Goal: Transaction & Acquisition: Book appointment/travel/reservation

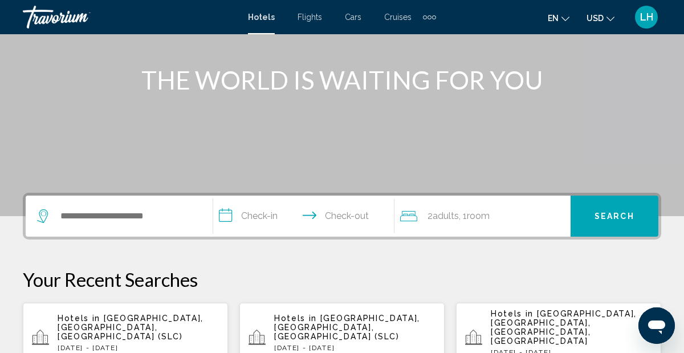
scroll to position [129, 0]
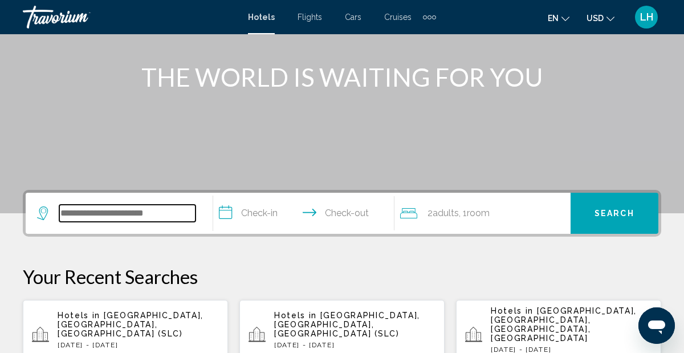
click at [145, 214] on input "Search widget" at bounding box center [127, 213] width 136 height 17
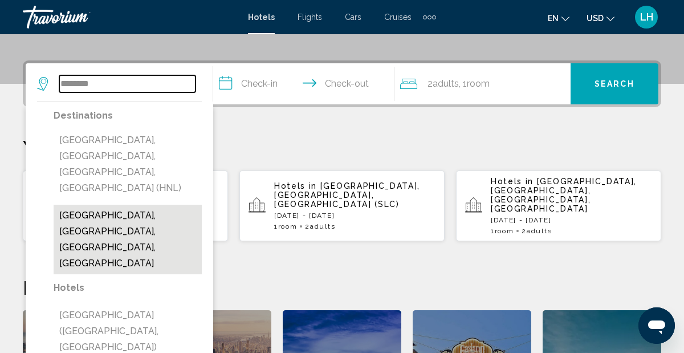
scroll to position [252, 0]
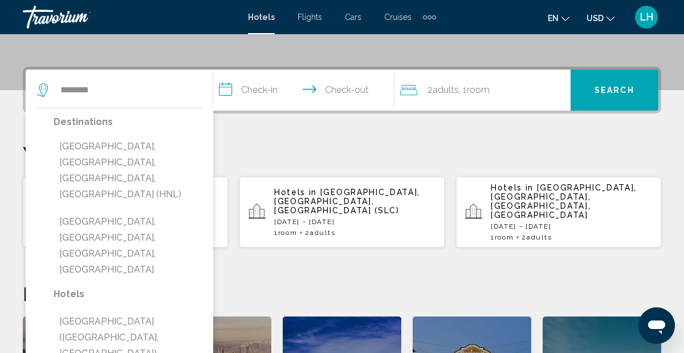
click at [139, 148] on button "[GEOGRAPHIC_DATA], [GEOGRAPHIC_DATA], [GEOGRAPHIC_DATA], [GEOGRAPHIC_DATA] (HNL)" at bounding box center [128, 171] width 148 height 70
type input "**********"
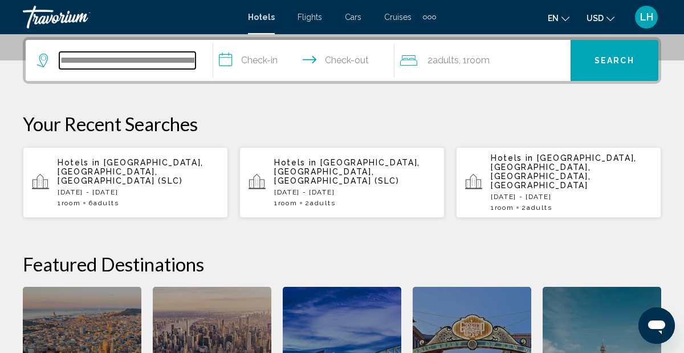
scroll to position [300, 0]
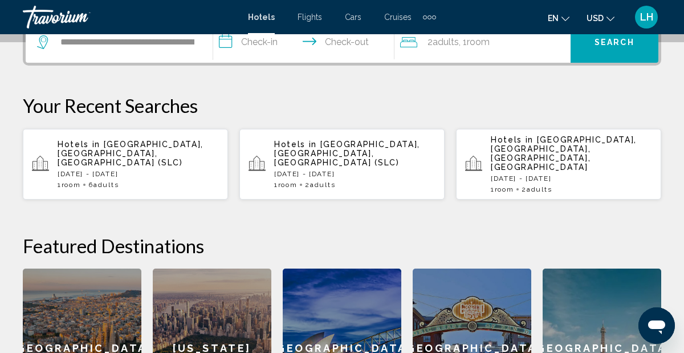
click at [231, 43] on input "**********" at bounding box center [306, 44] width 186 height 44
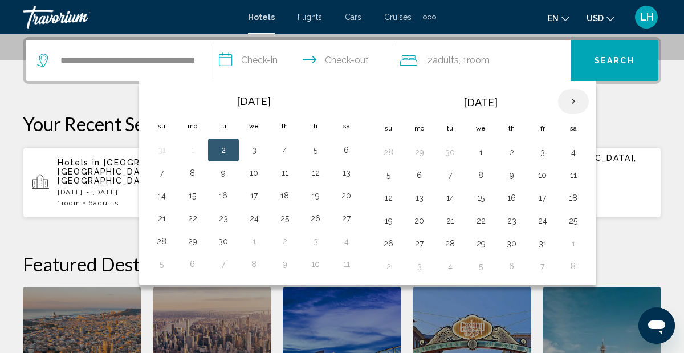
click at [570, 103] on th "Next month" at bounding box center [573, 101] width 31 height 25
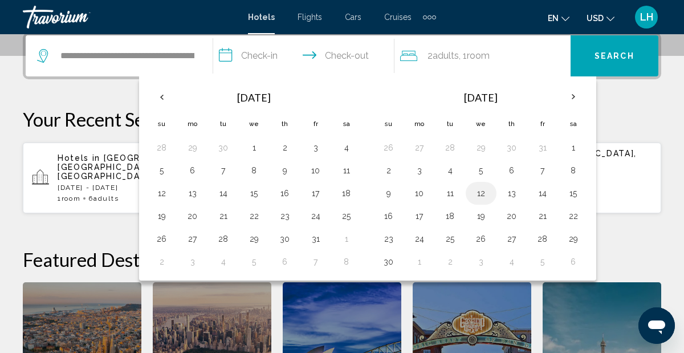
scroll to position [285, 0]
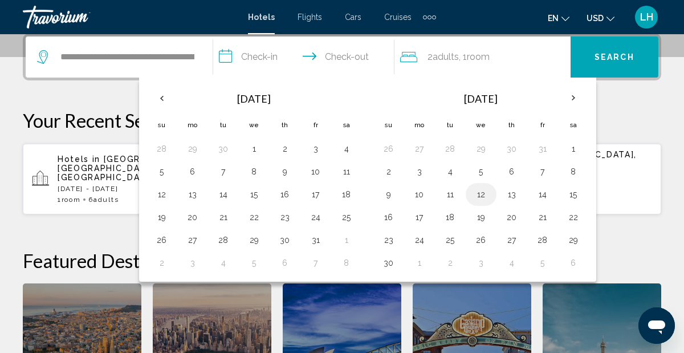
click at [480, 193] on button "12" at bounding box center [481, 194] width 18 height 16
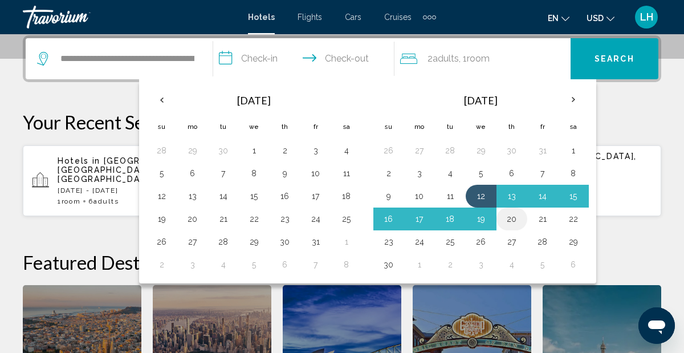
scroll to position [281, 0]
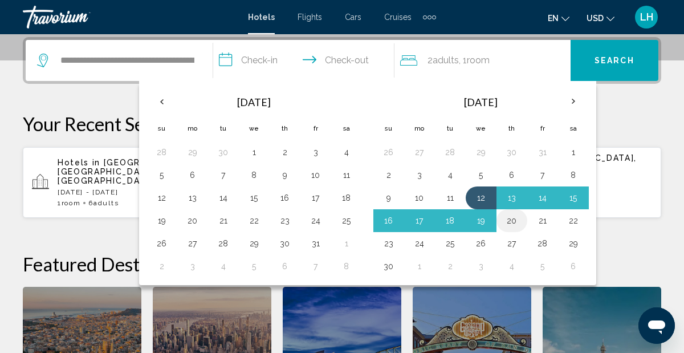
click at [513, 218] on button "20" at bounding box center [512, 221] width 18 height 16
type input "**********"
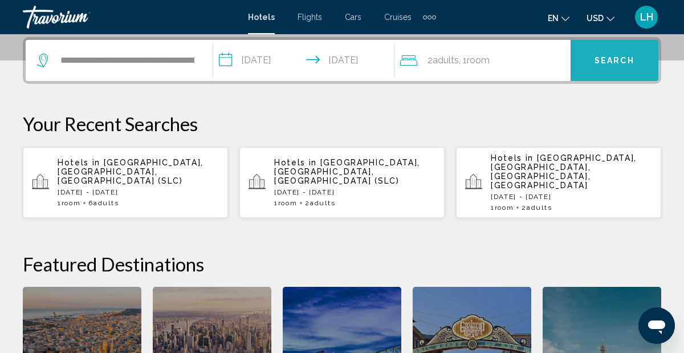
click at [613, 63] on span "Search" at bounding box center [614, 60] width 40 height 9
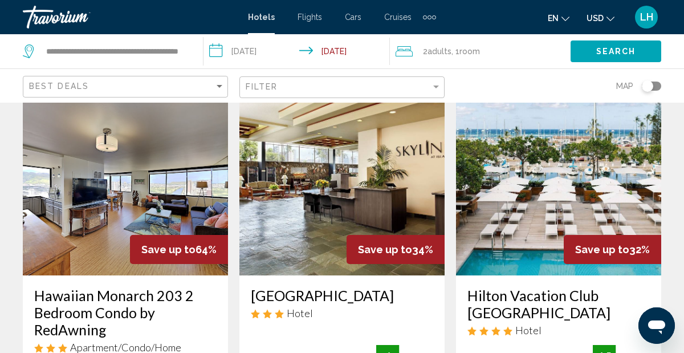
scroll to position [46, 0]
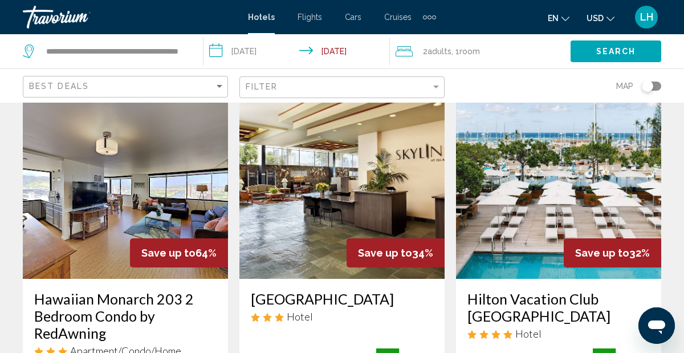
click at [530, 190] on img "Main content" at bounding box center [558, 187] width 205 height 182
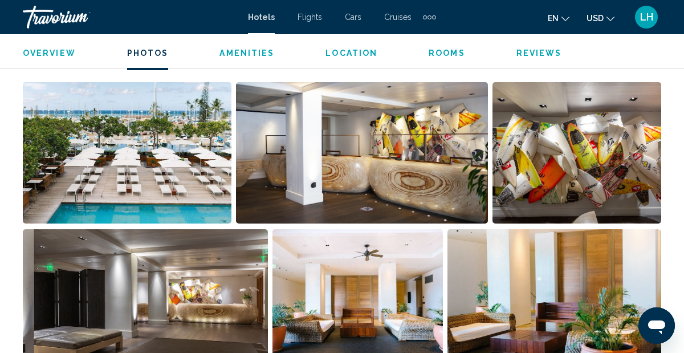
scroll to position [777, 0]
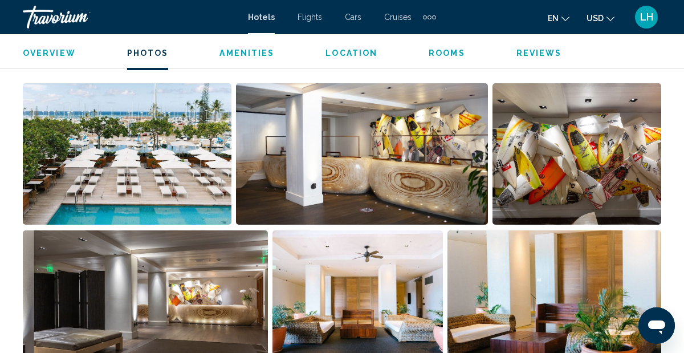
click at [548, 173] on img "Open full-screen image slider" at bounding box center [576, 153] width 169 height 141
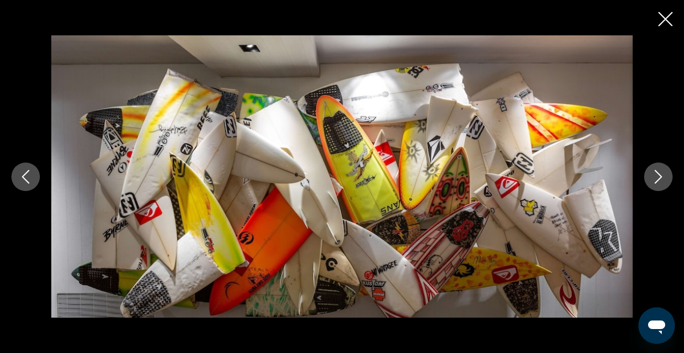
click at [648, 179] on button "Next image" at bounding box center [658, 176] width 28 height 28
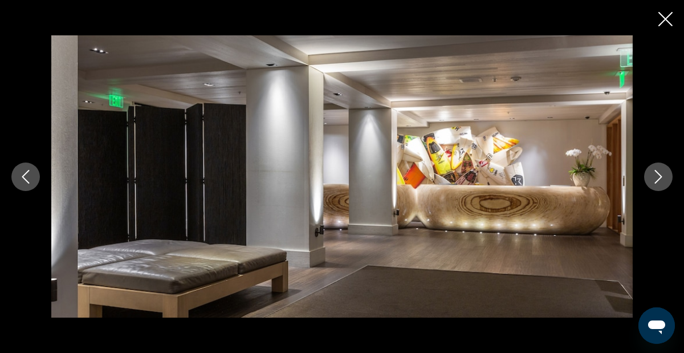
click at [648, 179] on button "Next image" at bounding box center [658, 176] width 28 height 28
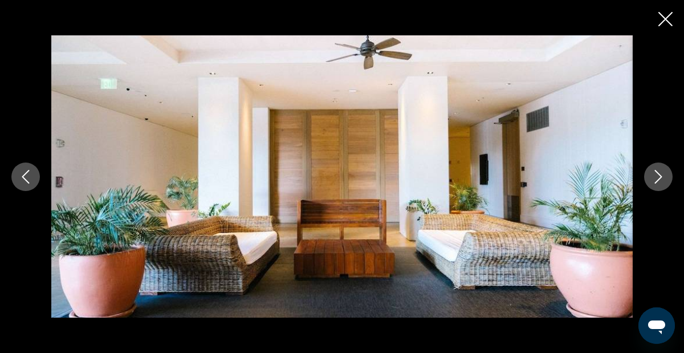
click at [648, 179] on button "Next image" at bounding box center [658, 176] width 28 height 28
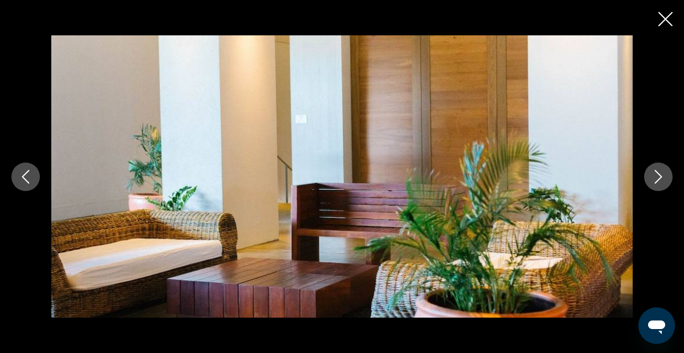
click at [648, 179] on button "Next image" at bounding box center [658, 176] width 28 height 28
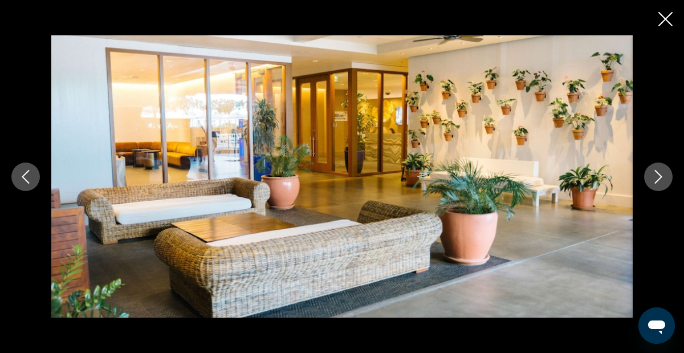
click at [648, 179] on button "Next image" at bounding box center [658, 176] width 28 height 28
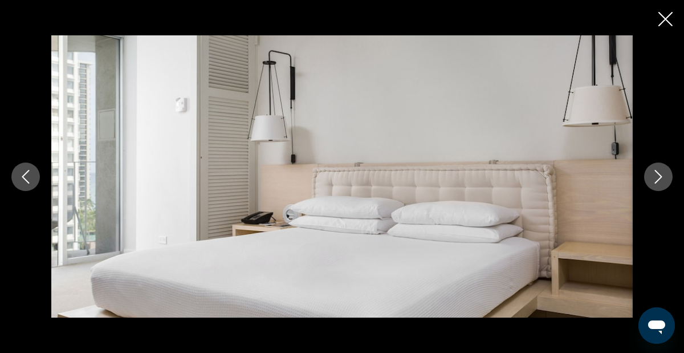
click at [648, 179] on button "Next image" at bounding box center [658, 176] width 28 height 28
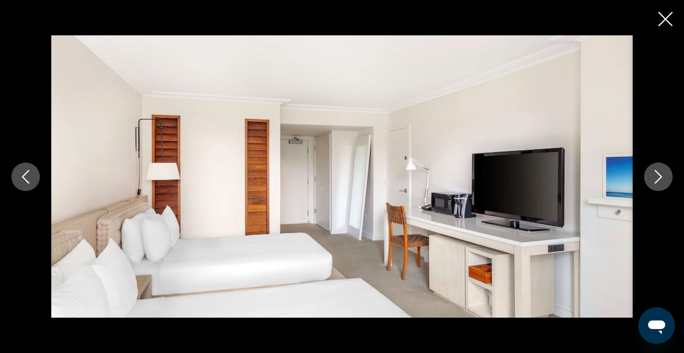
click at [648, 179] on button "Next image" at bounding box center [658, 176] width 28 height 28
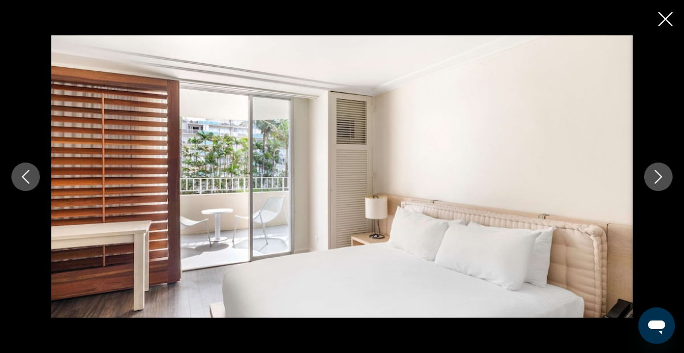
click at [648, 179] on button "Next image" at bounding box center [658, 176] width 28 height 28
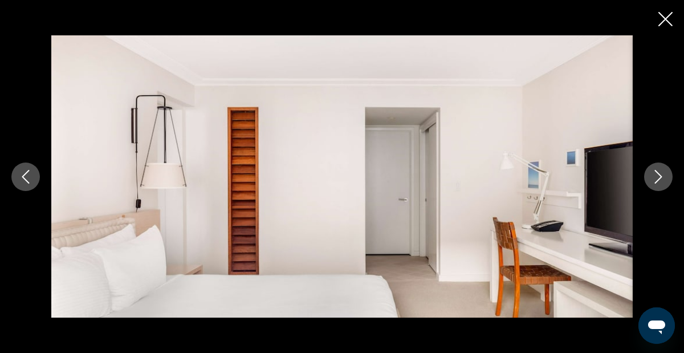
click at [648, 179] on button "Next image" at bounding box center [658, 176] width 28 height 28
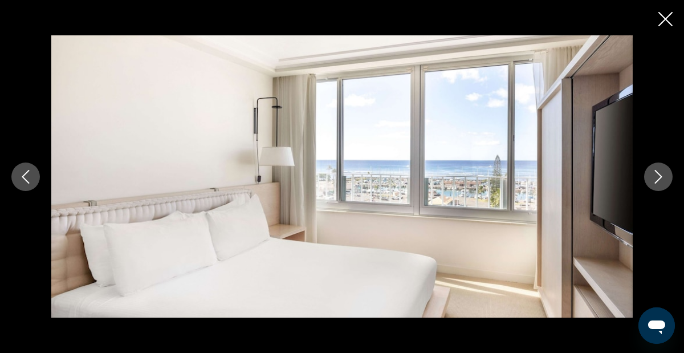
click at [648, 179] on button "Next image" at bounding box center [658, 176] width 28 height 28
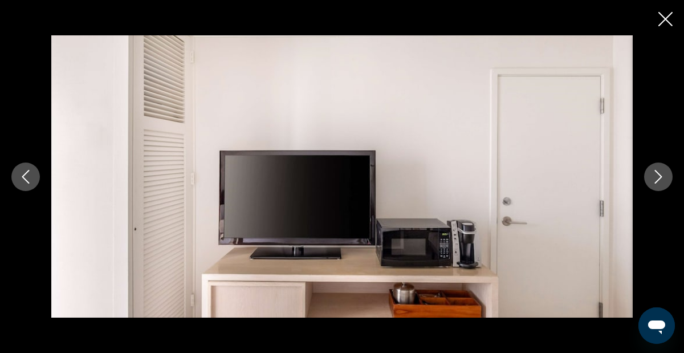
click at [648, 179] on button "Next image" at bounding box center [658, 176] width 28 height 28
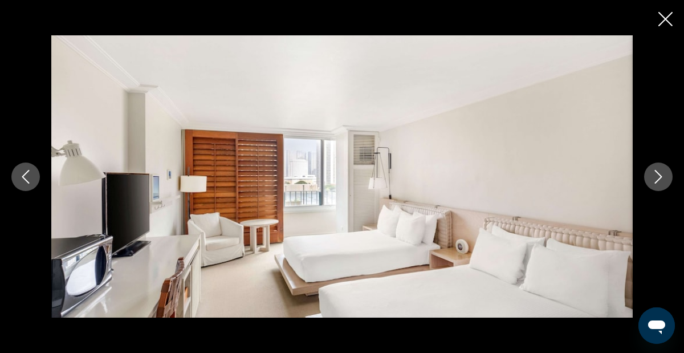
click at [648, 179] on button "Next image" at bounding box center [658, 176] width 28 height 28
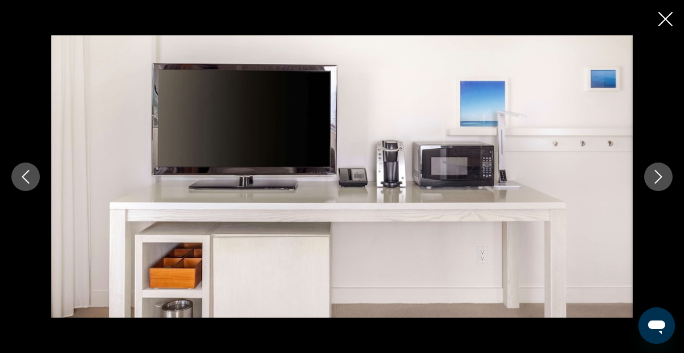
click at [662, 19] on icon "Close slideshow" at bounding box center [665, 19] width 14 height 14
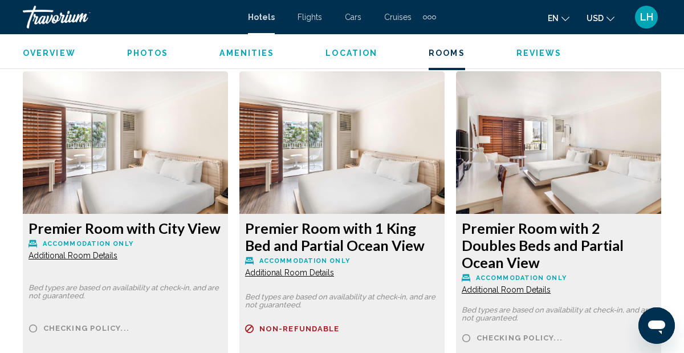
scroll to position [2580, 0]
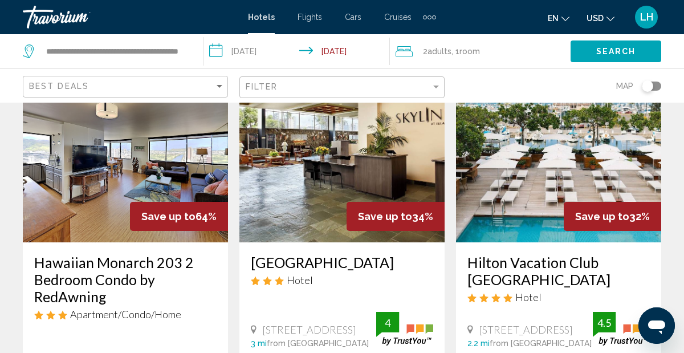
scroll to position [84, 0]
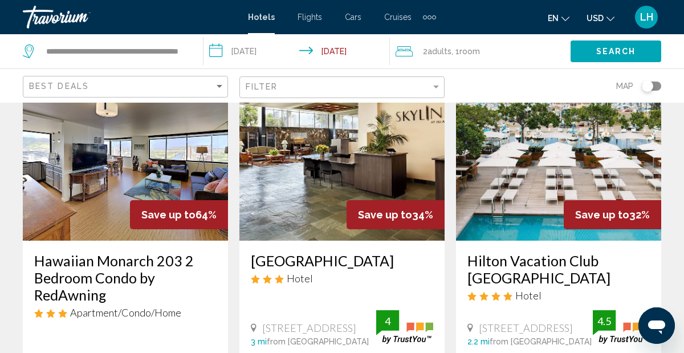
drag, startPoint x: 334, startPoint y: 159, endPoint x: 274, endPoint y: 149, distance: 61.2
click at [334, 159] on img "Main content" at bounding box center [341, 149] width 205 height 182
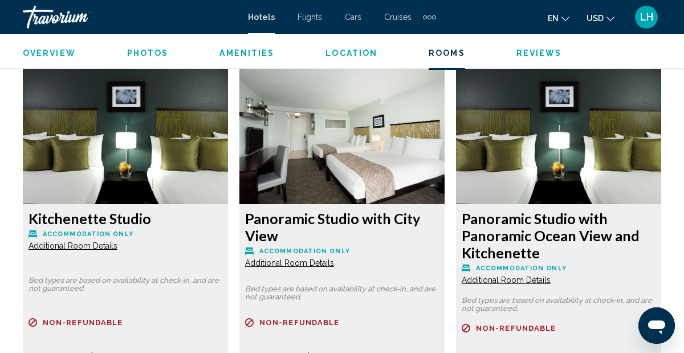
scroll to position [1743, 0]
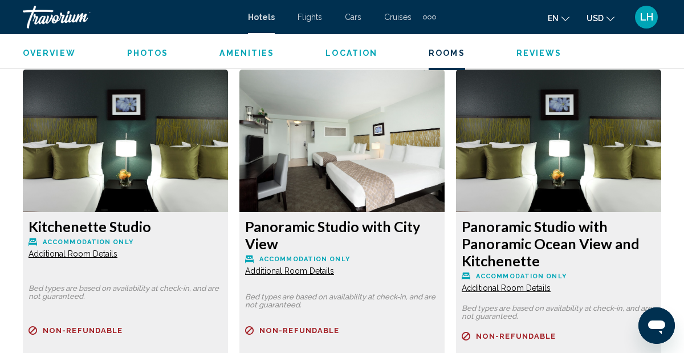
click at [138, 169] on img "Main content" at bounding box center [125, 141] width 205 height 142
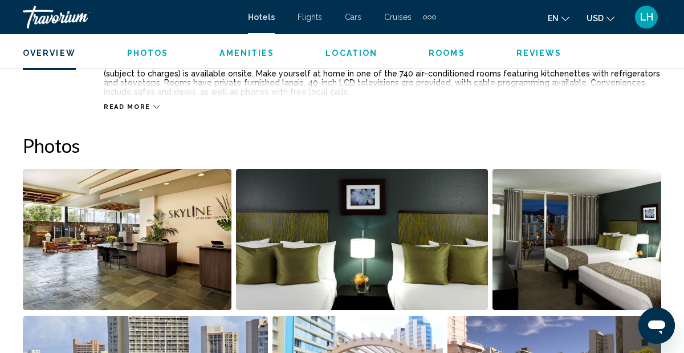
scroll to position [687, 0]
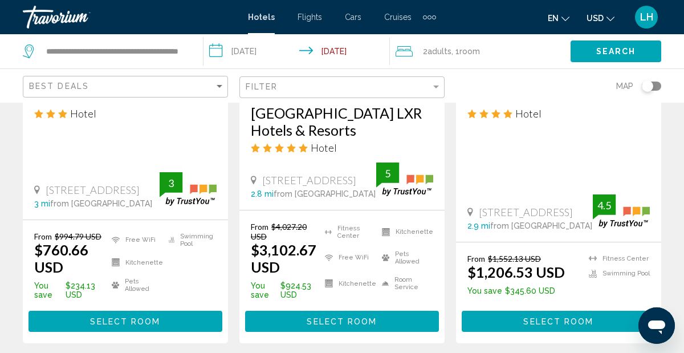
scroll to position [1134, 0]
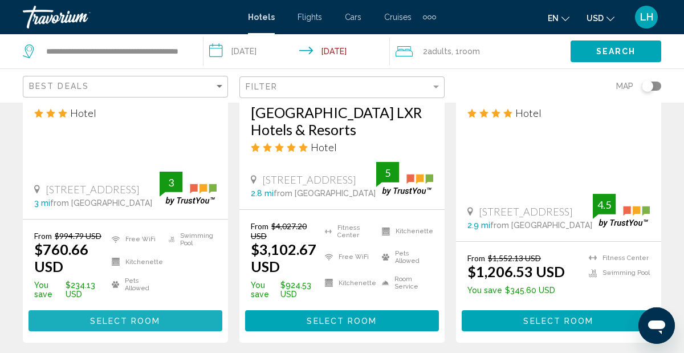
click at [122, 316] on span "Select Room" at bounding box center [125, 320] width 70 height 9
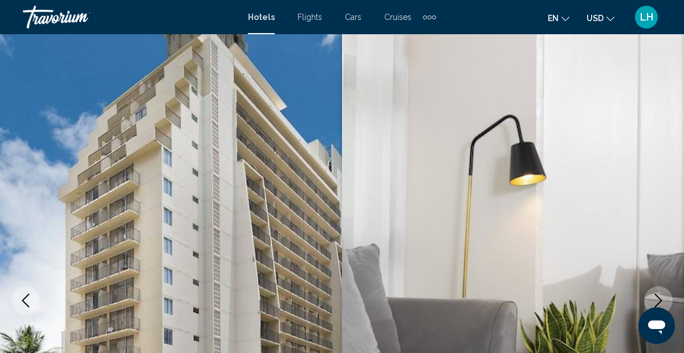
scroll to position [6, 0]
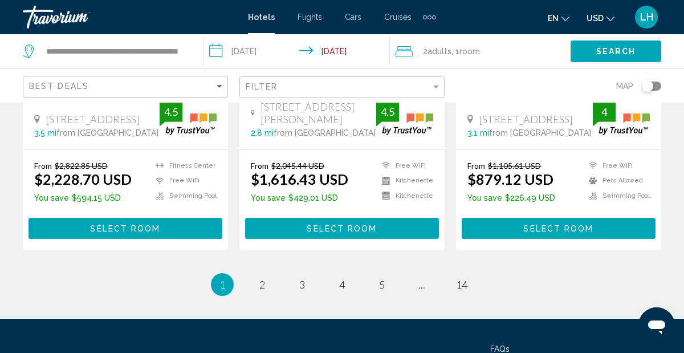
scroll to position [1668, 0]
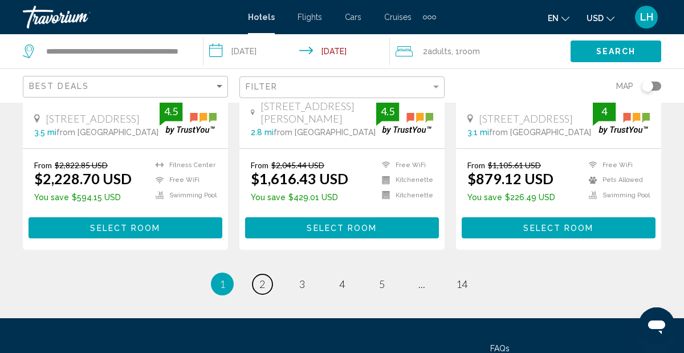
click at [261, 277] on span "2" at bounding box center [262, 283] width 6 height 13
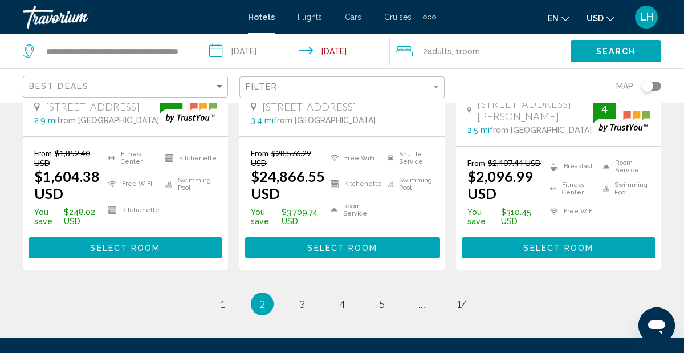
scroll to position [1663, 0]
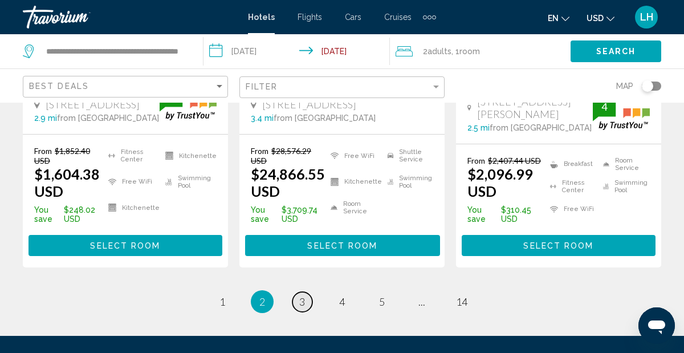
click at [303, 295] on span "3" at bounding box center [302, 301] width 6 height 13
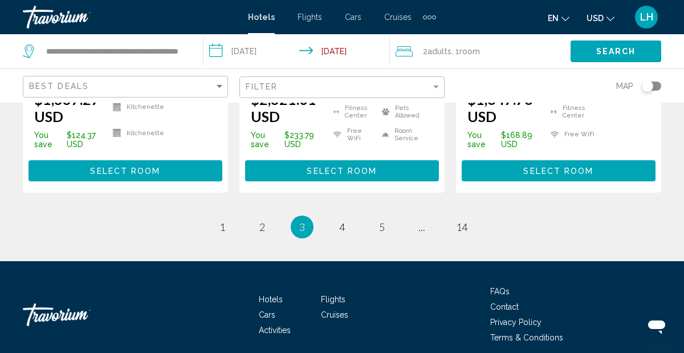
scroll to position [1744, 0]
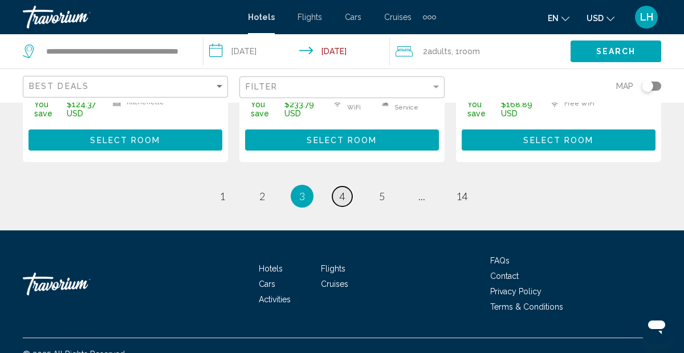
click at [345, 190] on span "4" at bounding box center [342, 196] width 6 height 13
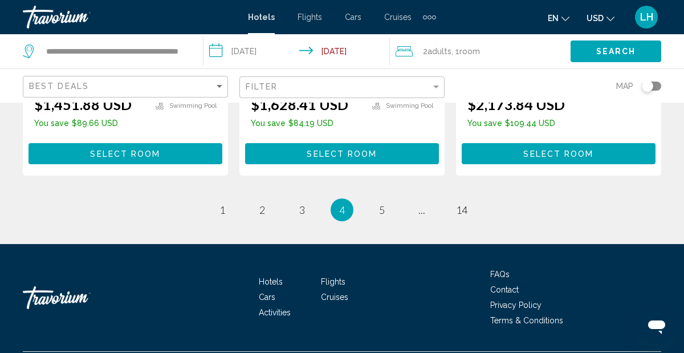
scroll to position [1722, 0]
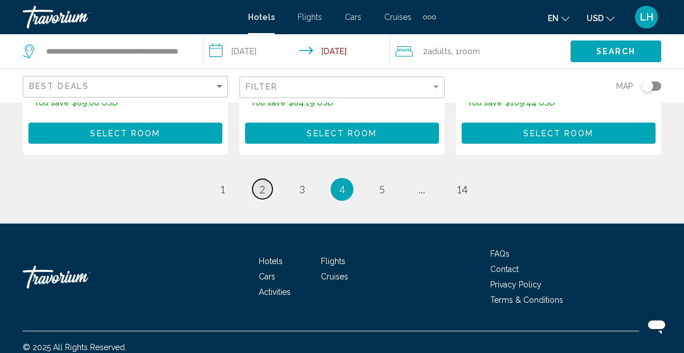
click at [262, 183] on span "2" at bounding box center [262, 189] width 6 height 13
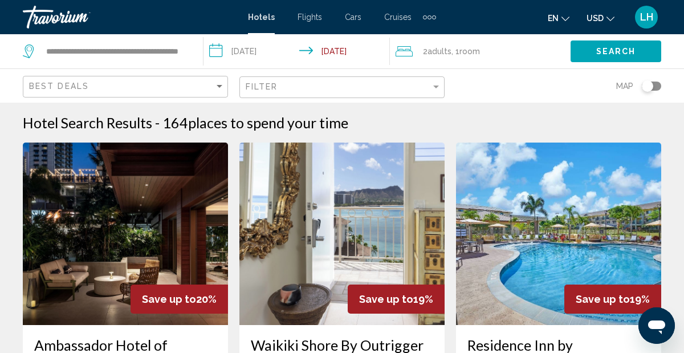
scroll to position [1, 0]
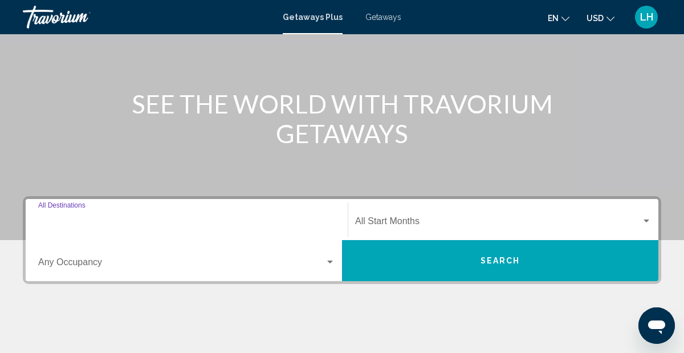
click at [100, 221] on input "Destination All Destinations" at bounding box center [186, 223] width 297 height 10
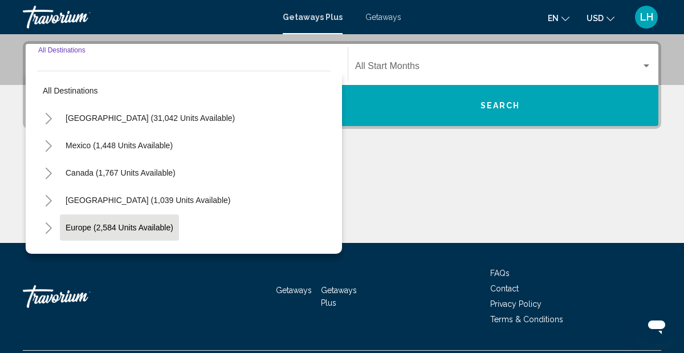
scroll to position [261, 0]
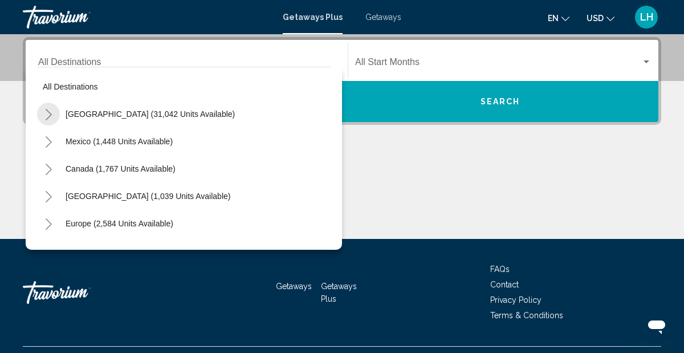
click at [47, 113] on icon "Toggle United States (31,042 units available)" at bounding box center [48, 114] width 9 height 11
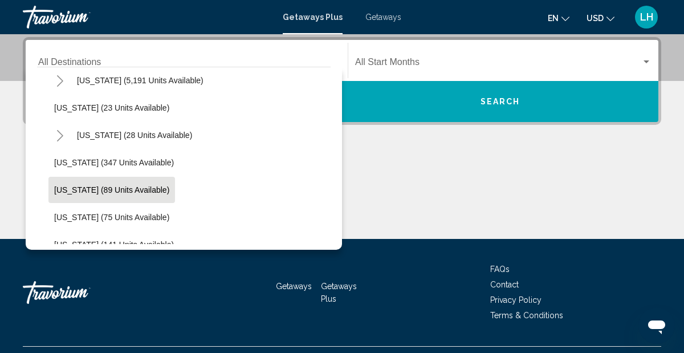
scroll to position [171, 0]
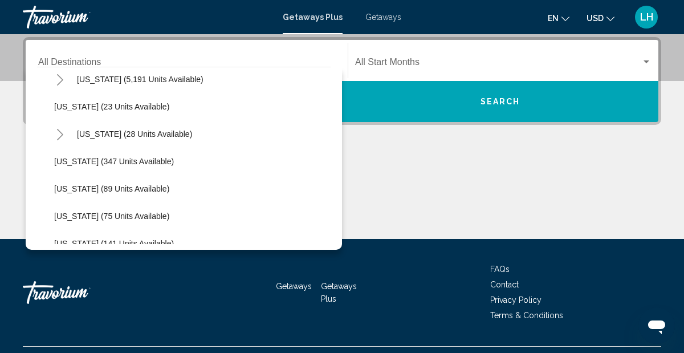
click at [116, 134] on span "Hawaii (28 units available)" at bounding box center [134, 133] width 115 height 9
type input "**********"
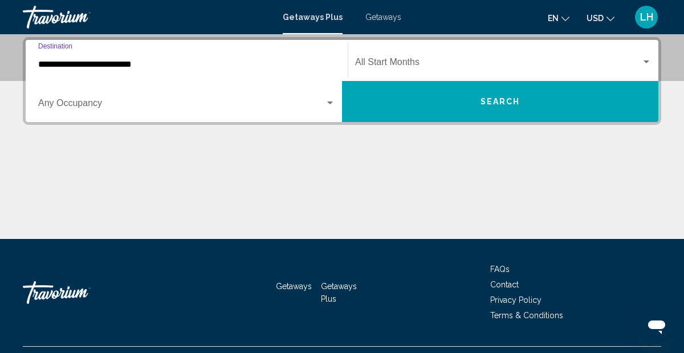
click at [121, 107] on span "Search widget" at bounding box center [181, 105] width 287 height 10
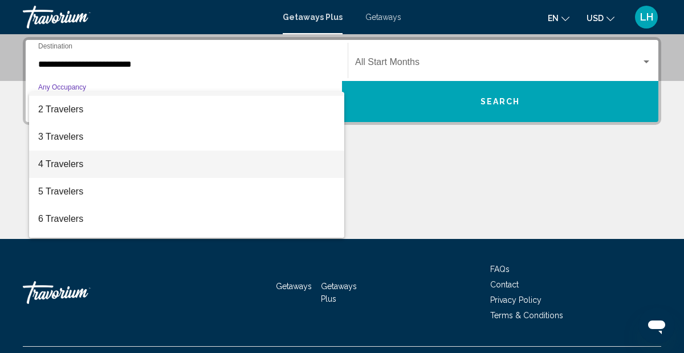
scroll to position [0, 0]
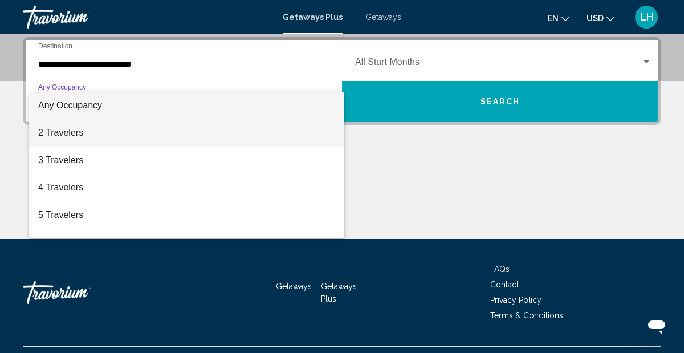
click at [84, 135] on span "2 Travelers" at bounding box center [186, 132] width 297 height 27
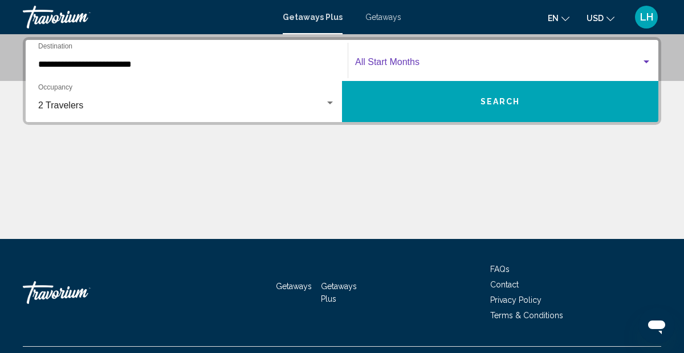
click at [413, 62] on span "Search widget" at bounding box center [498, 64] width 286 height 10
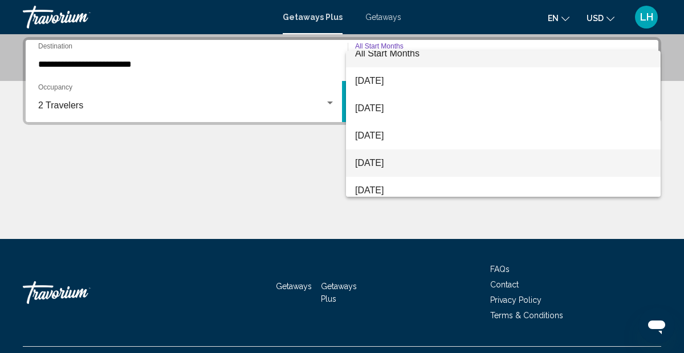
scroll to position [12, 0]
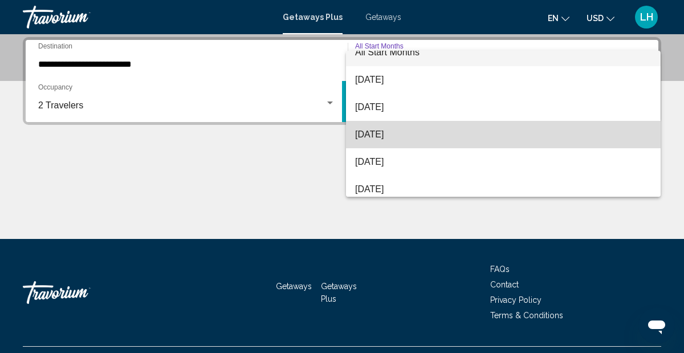
click at [394, 133] on span "November 2025" at bounding box center [503, 134] width 296 height 27
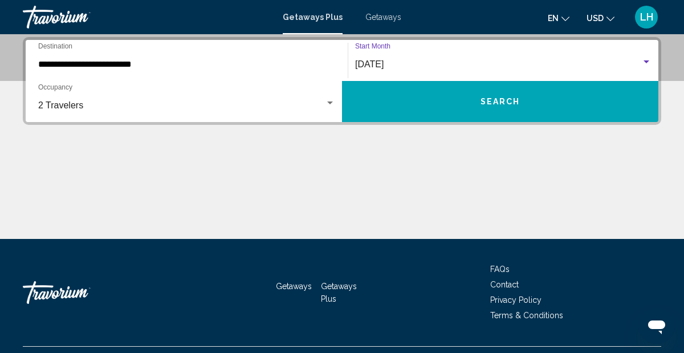
click at [488, 102] on span "Search" at bounding box center [500, 101] width 40 height 9
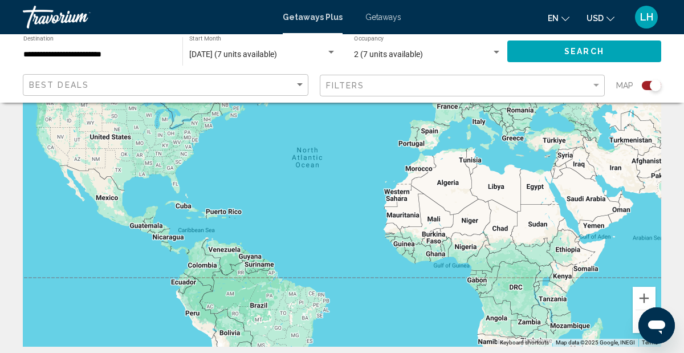
scroll to position [109, 0]
click at [646, 85] on div "Search widget" at bounding box center [651, 85] width 19 height 9
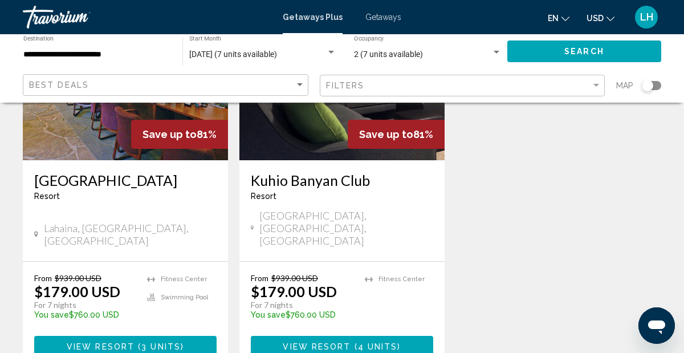
scroll to position [177, 0]
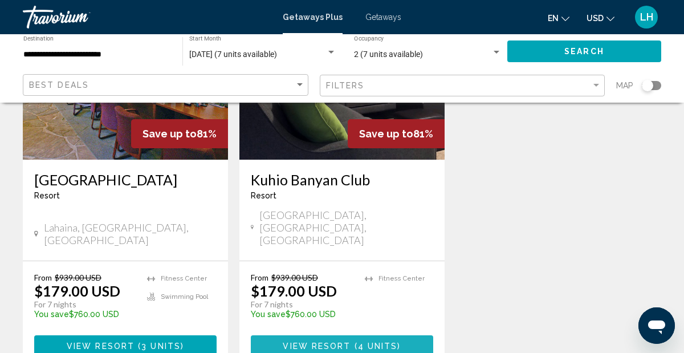
click at [345, 341] on span "View Resort" at bounding box center [317, 345] width 68 height 9
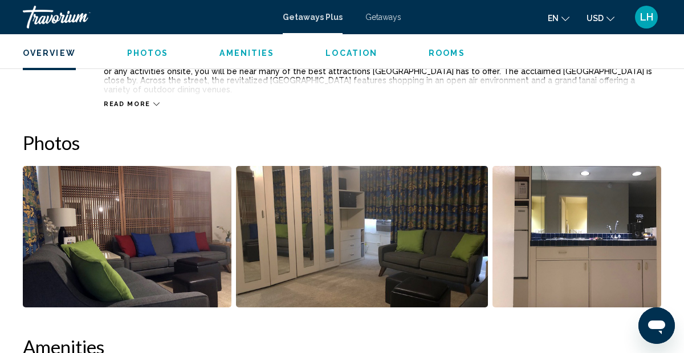
scroll to position [672, 0]
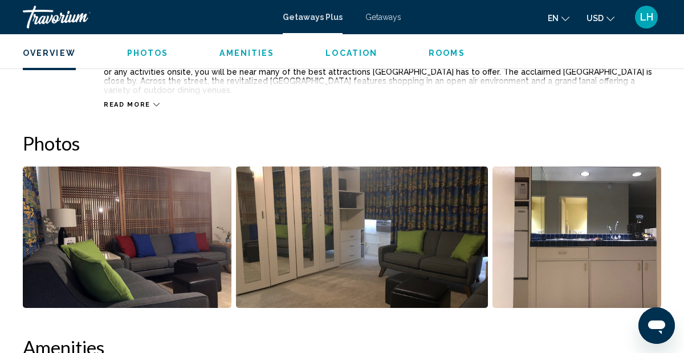
click at [268, 224] on img "Open full-screen image slider" at bounding box center [361, 236] width 251 height 141
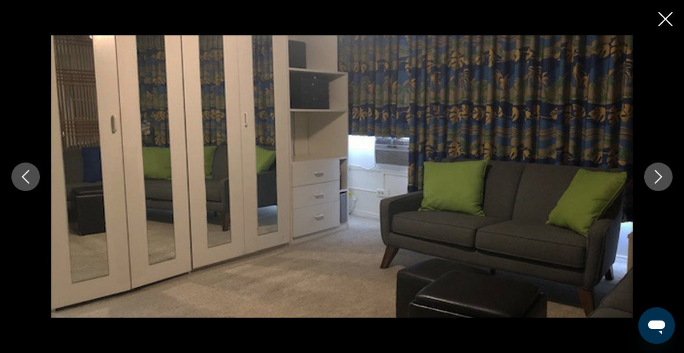
click at [651, 171] on icon "Next image" at bounding box center [658, 177] width 14 height 14
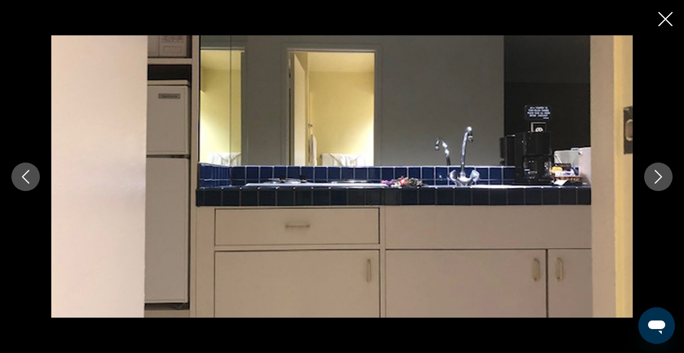
scroll to position [677, 0]
click at [652, 173] on icon "Next image" at bounding box center [658, 177] width 14 height 14
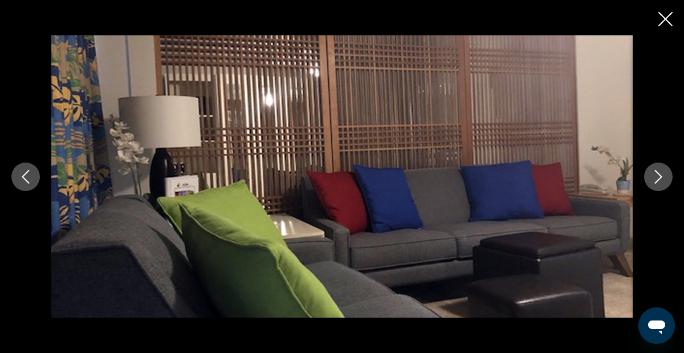
scroll to position [679, 0]
click at [652, 173] on icon "Next image" at bounding box center [658, 177] width 14 height 14
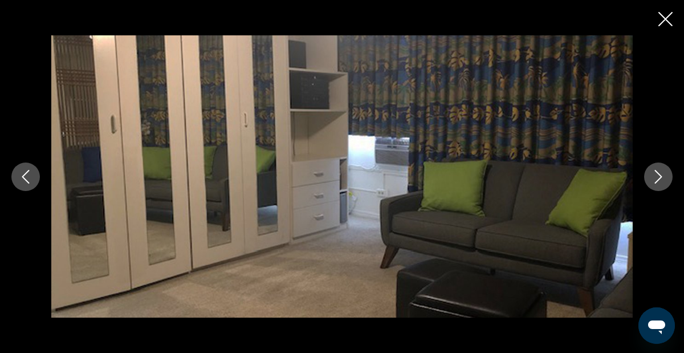
click at [652, 173] on icon "Next image" at bounding box center [658, 177] width 14 height 14
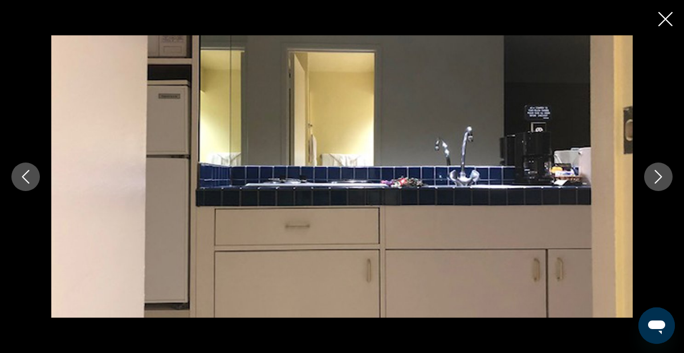
click at [662, 17] on icon "Close slideshow" at bounding box center [665, 19] width 14 height 14
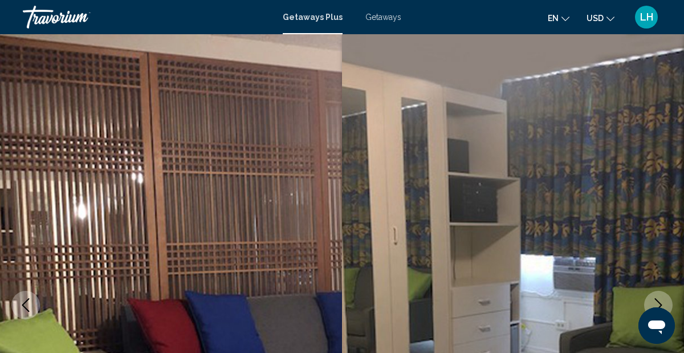
scroll to position [1, 0]
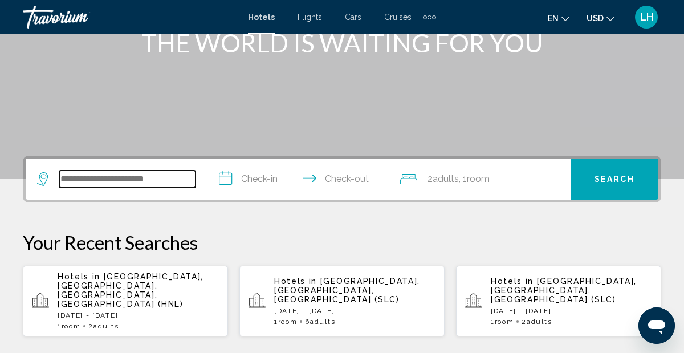
click at [166, 178] on input "Search widget" at bounding box center [127, 178] width 136 height 17
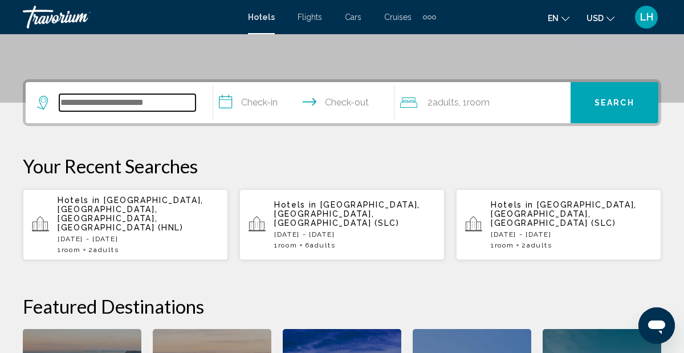
scroll to position [281, 0]
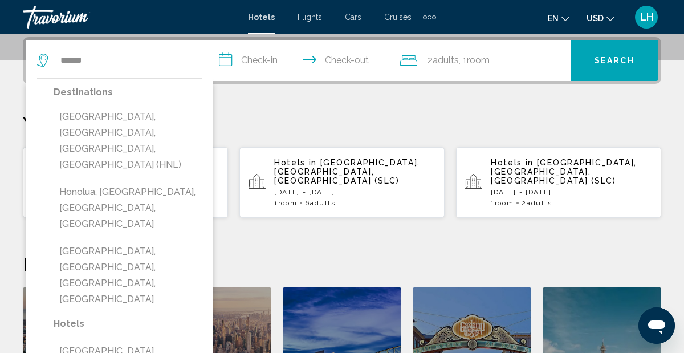
drag, startPoint x: 167, startPoint y: 115, endPoint x: 175, endPoint y: 113, distance: 8.3
click at [167, 115] on button "[GEOGRAPHIC_DATA], [GEOGRAPHIC_DATA], [GEOGRAPHIC_DATA], [GEOGRAPHIC_DATA] (HNL)" at bounding box center [128, 141] width 148 height 70
type input "**********"
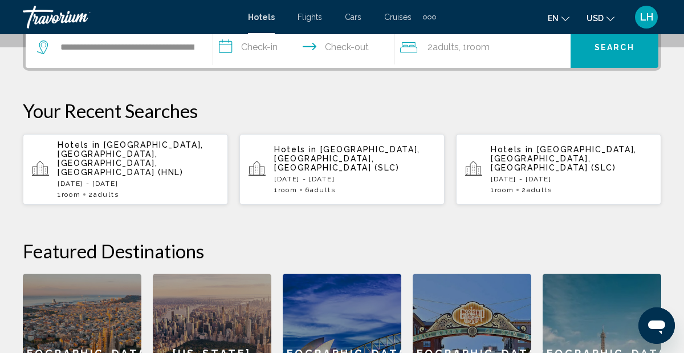
click at [227, 51] on input "**********" at bounding box center [306, 49] width 186 height 44
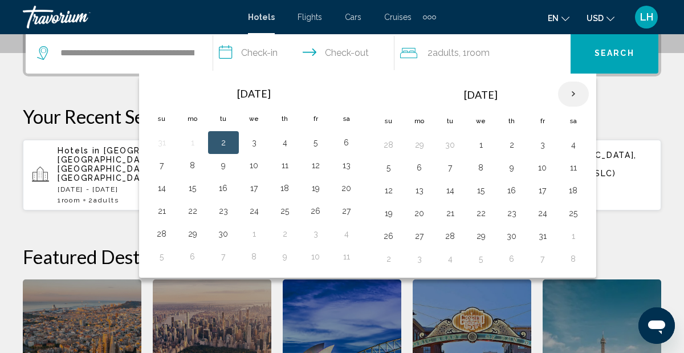
click at [575, 96] on th "Next month" at bounding box center [573, 93] width 31 height 25
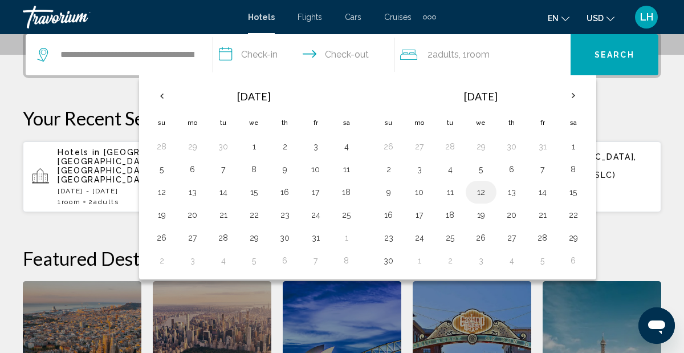
click at [478, 192] on button "12" at bounding box center [481, 192] width 18 height 16
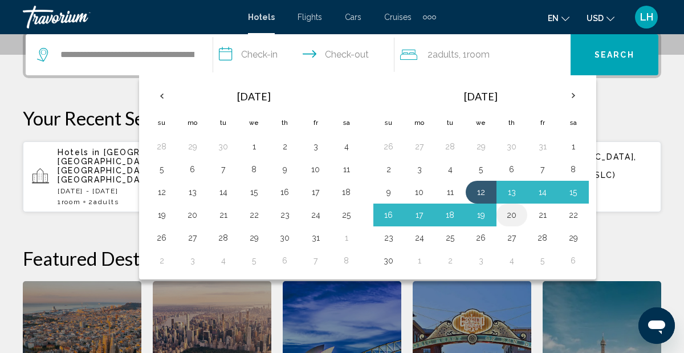
click at [514, 217] on button "20" at bounding box center [512, 215] width 18 height 16
type input "**********"
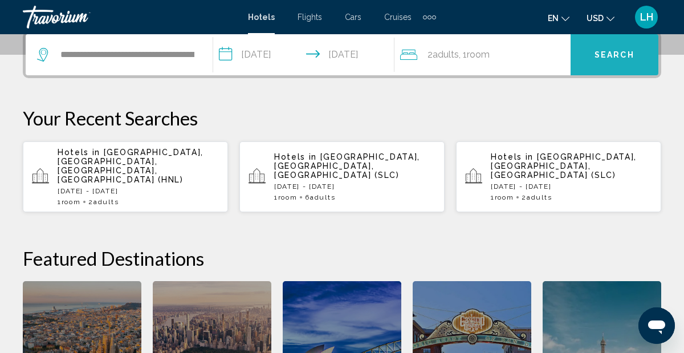
click at [587, 57] on button "Search" at bounding box center [614, 54] width 88 height 41
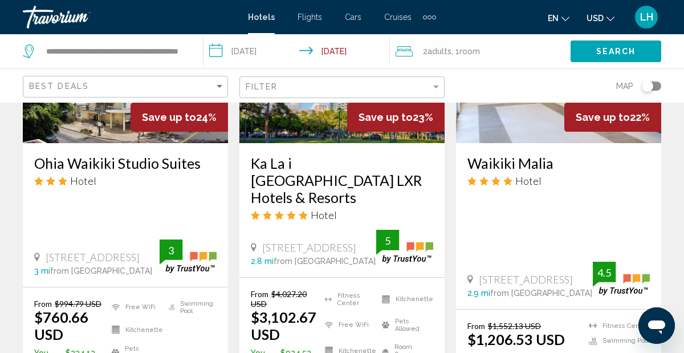
scroll to position [1026, 0]
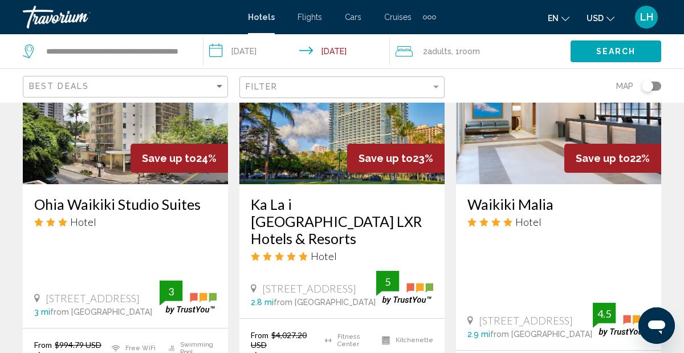
click at [121, 156] on img "Main content" at bounding box center [125, 93] width 205 height 182
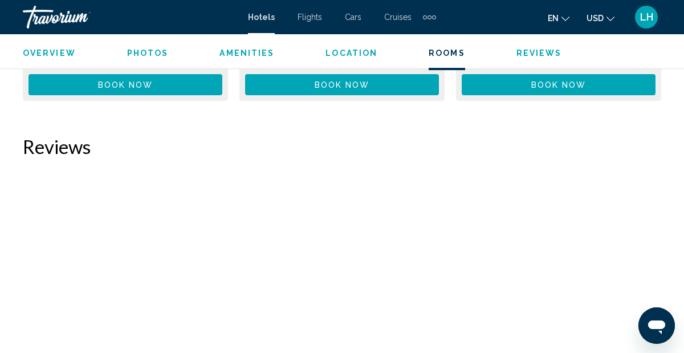
scroll to position [4952, 0]
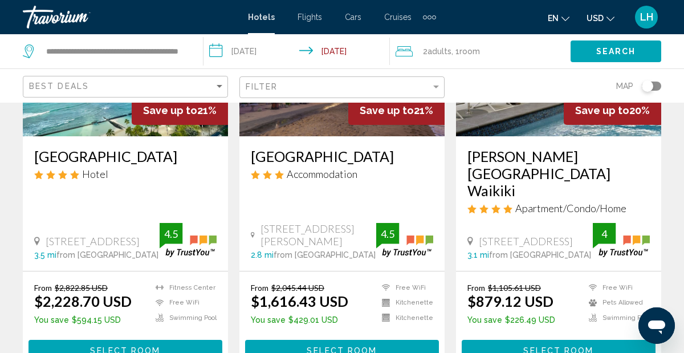
scroll to position [1550, 0]
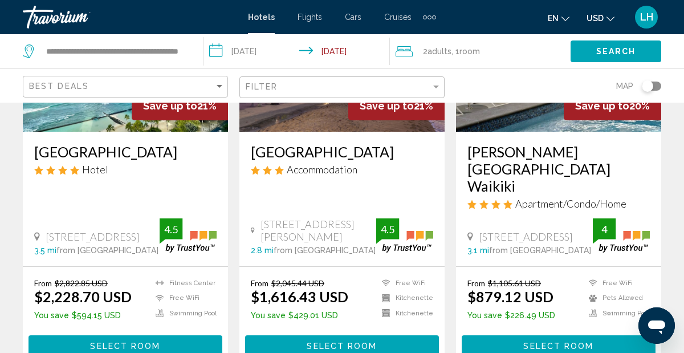
click at [518, 335] on button "Select Room" at bounding box center [559, 345] width 194 height 21
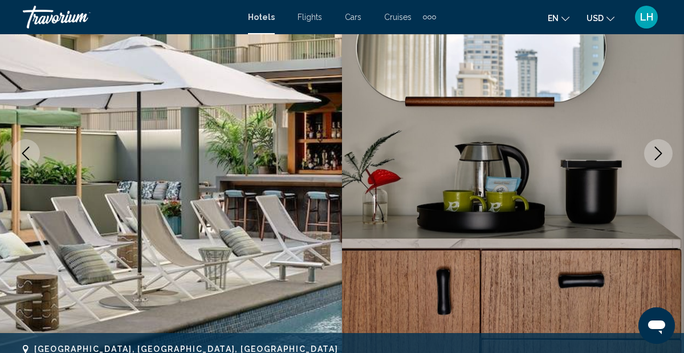
scroll to position [153, 0]
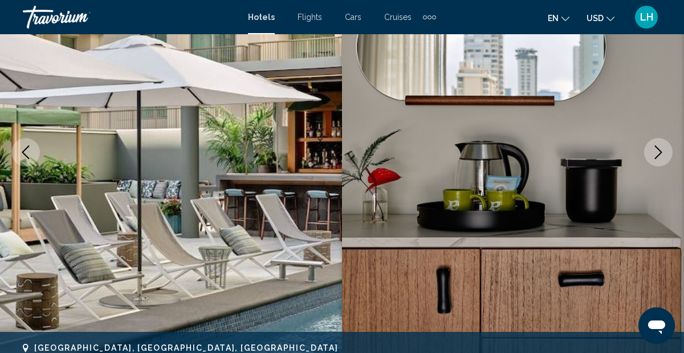
click at [659, 152] on icon "Next image" at bounding box center [658, 152] width 7 height 14
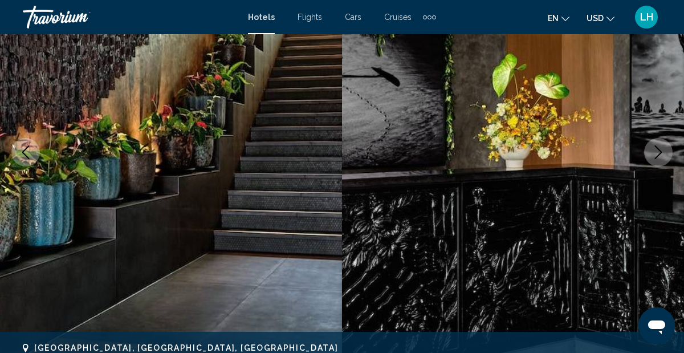
scroll to position [153, 0]
click at [660, 150] on icon "Next image" at bounding box center [658, 153] width 14 height 14
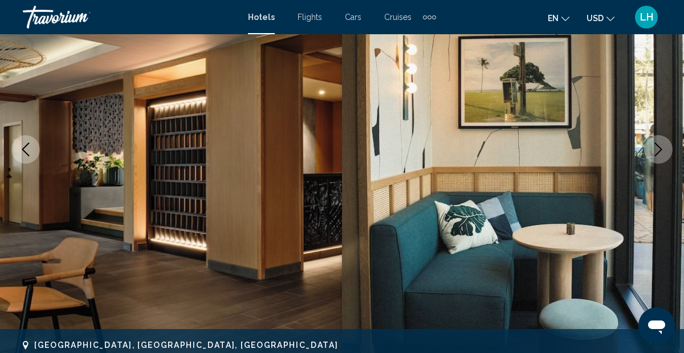
scroll to position [159, 0]
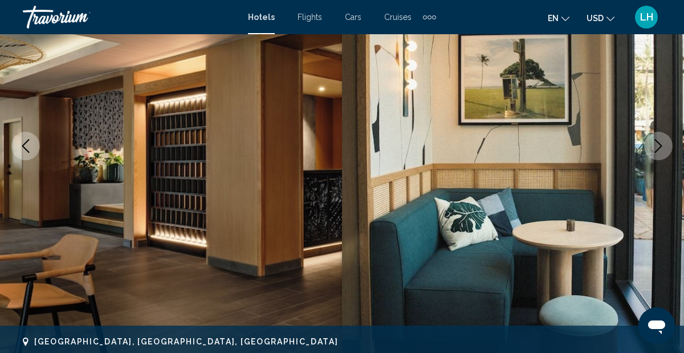
click at [660, 150] on icon "Next image" at bounding box center [658, 146] width 14 height 14
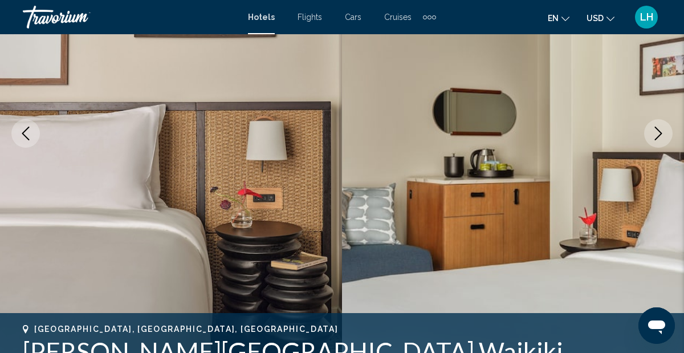
scroll to position [173, 0]
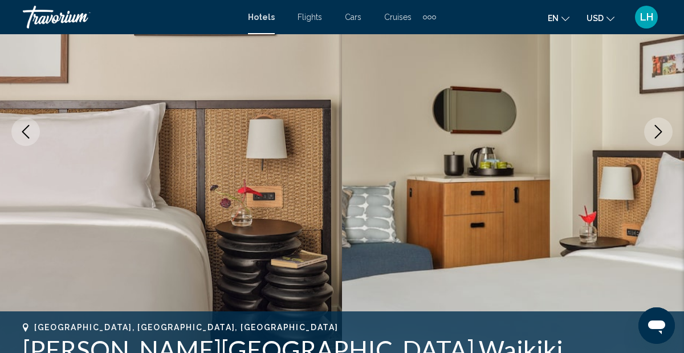
click at [660, 150] on img "Main content" at bounding box center [513, 131] width 342 height 541
click at [660, 133] on icon "Next image" at bounding box center [658, 132] width 14 height 14
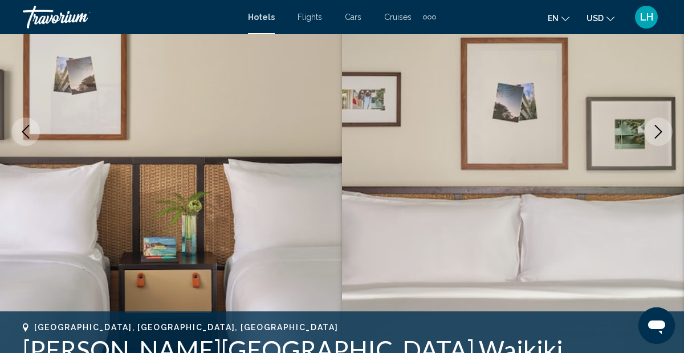
click at [660, 133] on icon "Next image" at bounding box center [658, 132] width 14 height 14
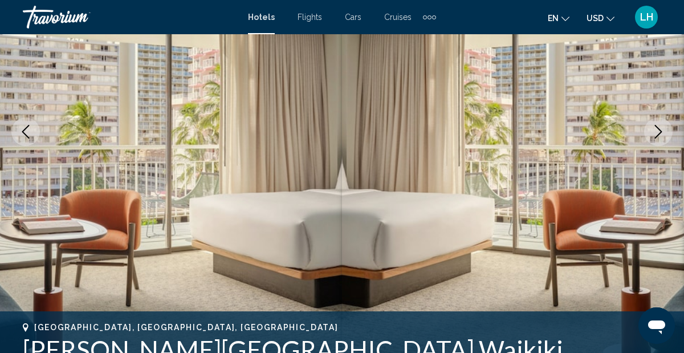
click at [656, 129] on icon "Next image" at bounding box center [658, 132] width 14 height 14
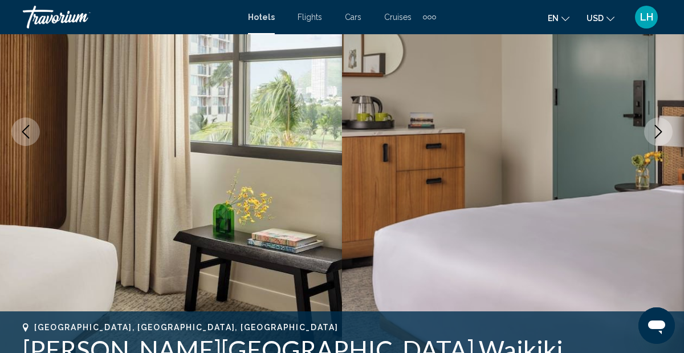
click at [656, 129] on icon "Next image" at bounding box center [658, 132] width 14 height 14
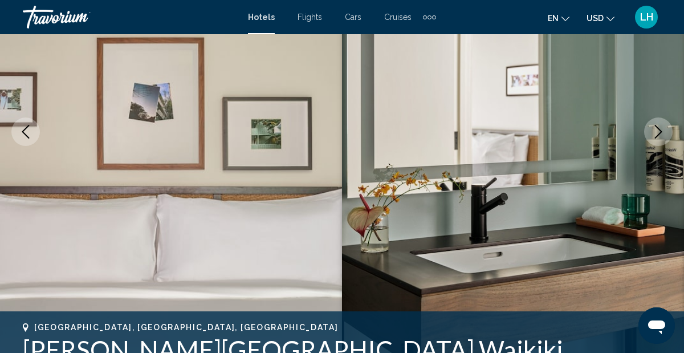
click at [656, 129] on icon "Next image" at bounding box center [658, 132] width 14 height 14
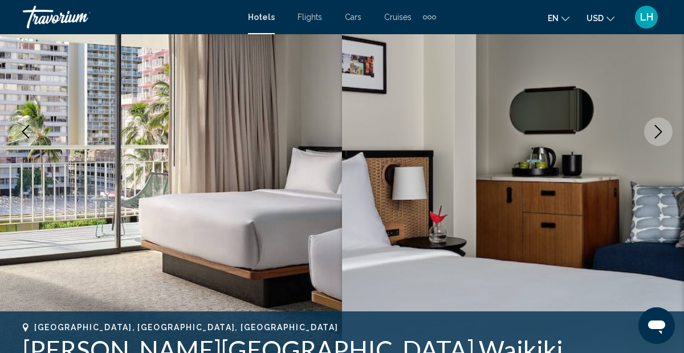
click at [656, 129] on icon "Next image" at bounding box center [658, 132] width 14 height 14
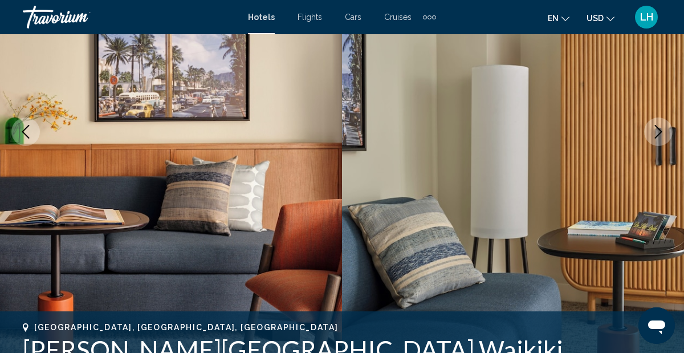
click at [656, 129] on icon "Next image" at bounding box center [658, 132] width 14 height 14
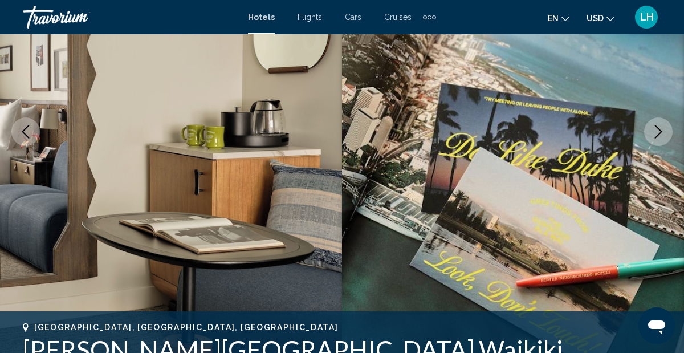
click at [656, 129] on icon "Next image" at bounding box center [658, 132] width 14 height 14
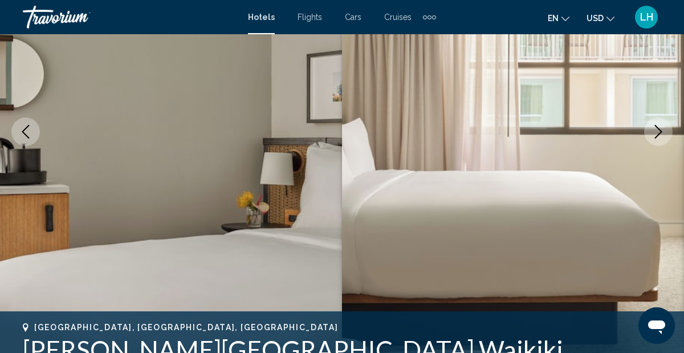
click at [656, 129] on icon "Next image" at bounding box center [658, 132] width 14 height 14
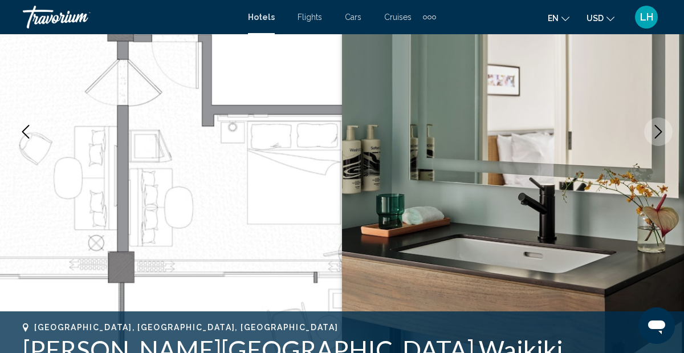
click at [656, 129] on icon "Next image" at bounding box center [658, 132] width 14 height 14
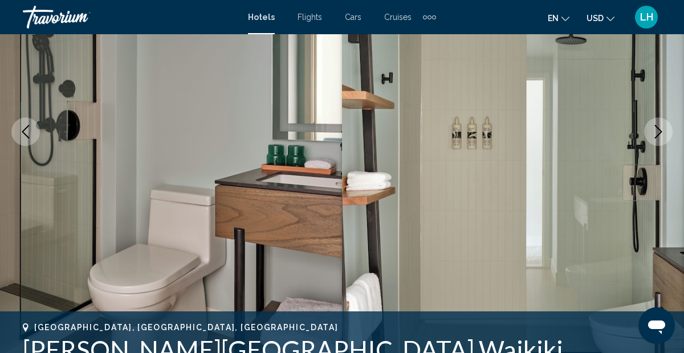
click at [656, 129] on icon "Next image" at bounding box center [658, 132] width 14 height 14
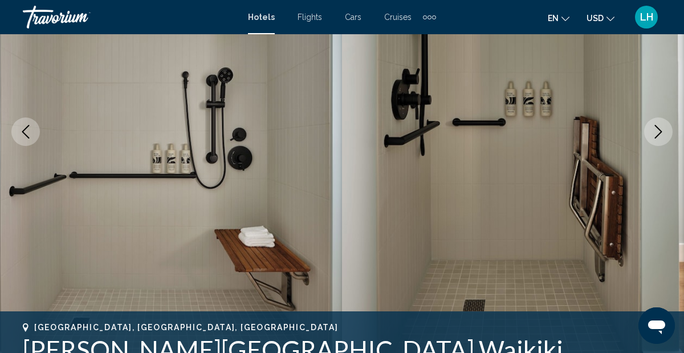
click at [656, 129] on icon "Next image" at bounding box center [658, 132] width 14 height 14
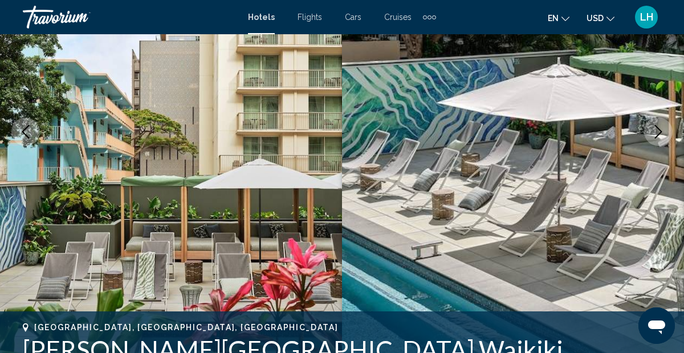
click at [656, 129] on icon "Next image" at bounding box center [658, 132] width 14 height 14
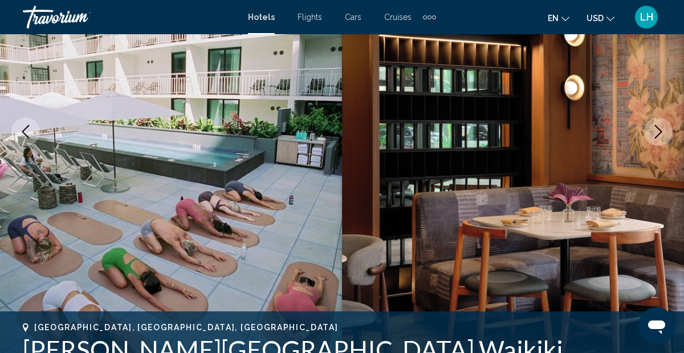
click at [656, 129] on icon "Next image" at bounding box center [658, 132] width 14 height 14
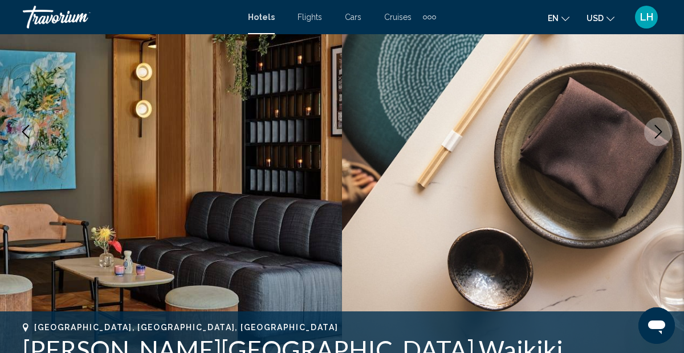
click at [656, 129] on icon "Next image" at bounding box center [658, 132] width 14 height 14
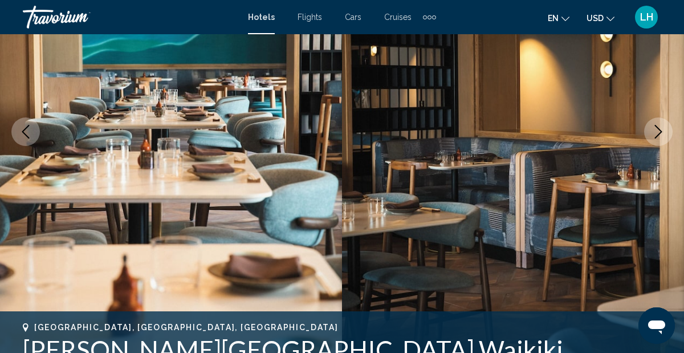
click at [656, 129] on icon "Next image" at bounding box center [658, 132] width 14 height 14
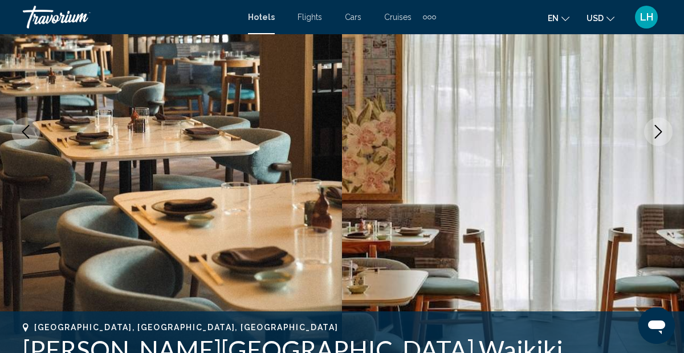
click at [656, 129] on icon "Next image" at bounding box center [658, 132] width 14 height 14
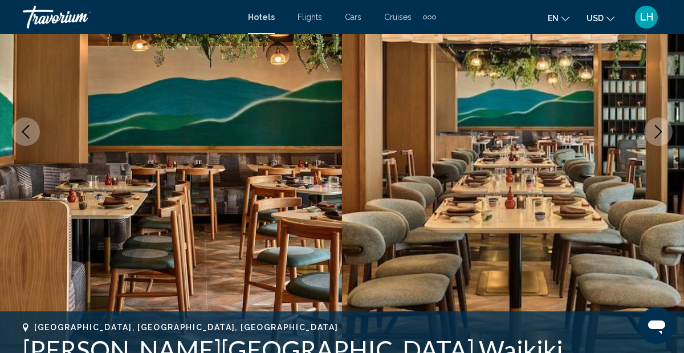
click at [655, 133] on icon "Next image" at bounding box center [658, 132] width 14 height 14
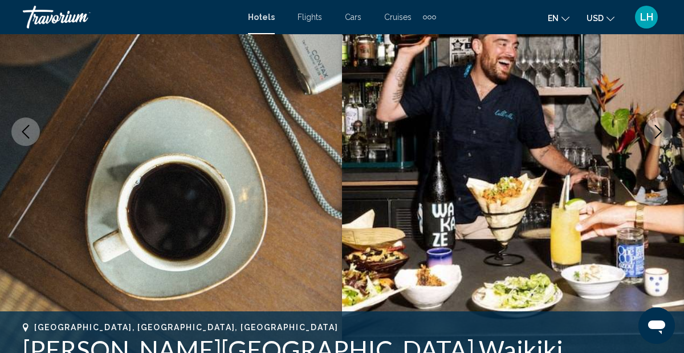
click at [651, 128] on icon "Next image" at bounding box center [658, 132] width 14 height 14
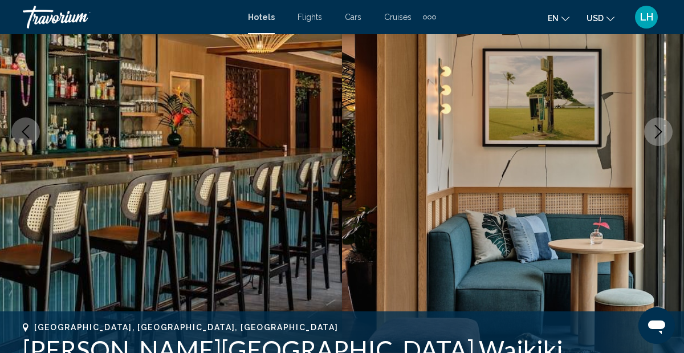
click at [651, 128] on icon "Next image" at bounding box center [658, 132] width 14 height 14
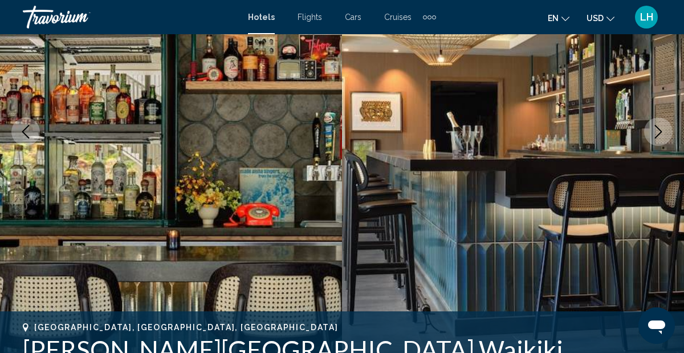
click at [651, 128] on icon "Next image" at bounding box center [658, 132] width 14 height 14
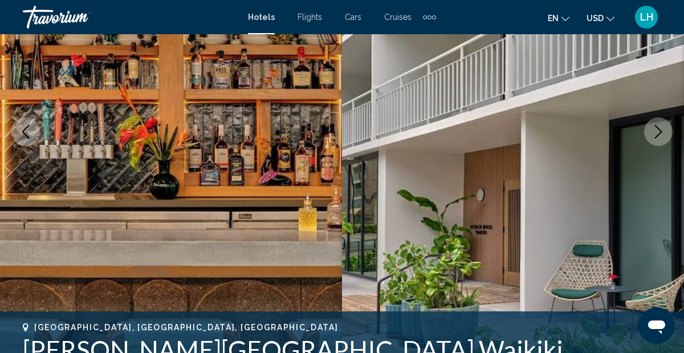
click at [651, 128] on icon "Next image" at bounding box center [658, 132] width 14 height 14
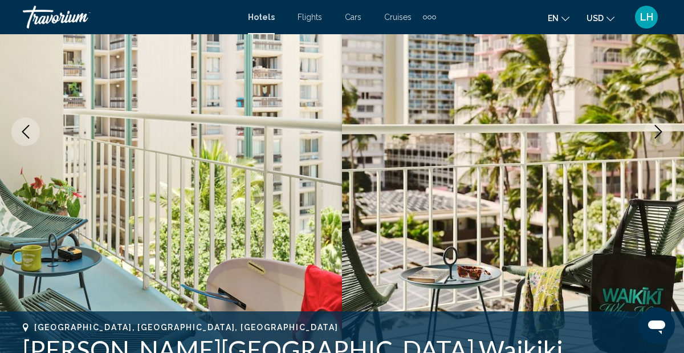
click at [651, 128] on icon "Next image" at bounding box center [658, 132] width 14 height 14
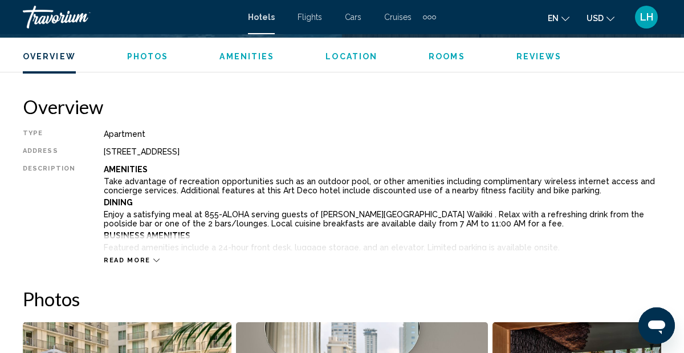
scroll to position [549, 0]
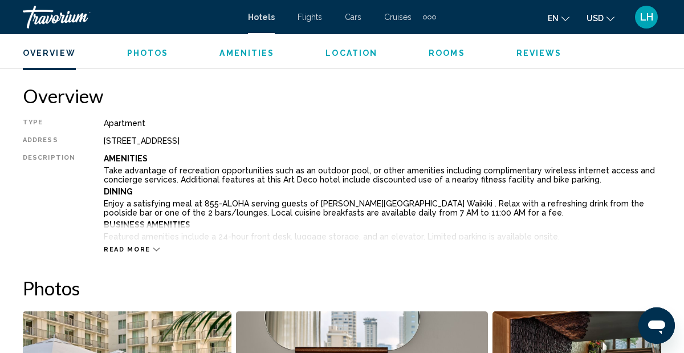
click at [153, 251] on icon "Main content" at bounding box center [156, 249] width 6 height 6
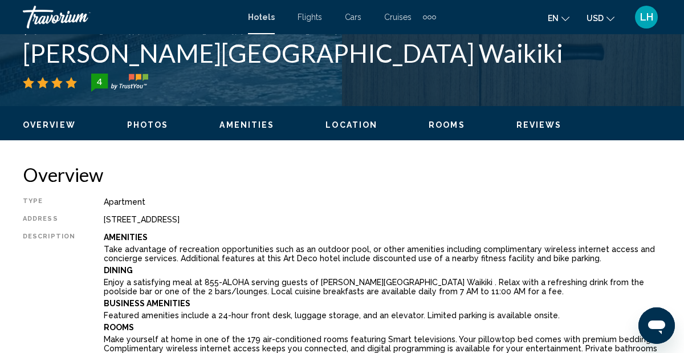
scroll to position [473, 0]
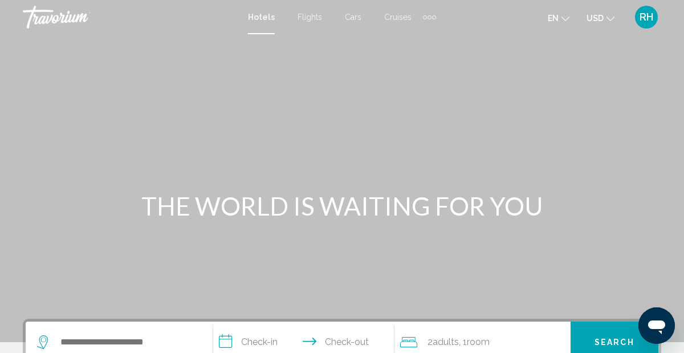
click at [396, 13] on span "Cruises" at bounding box center [397, 17] width 27 height 9
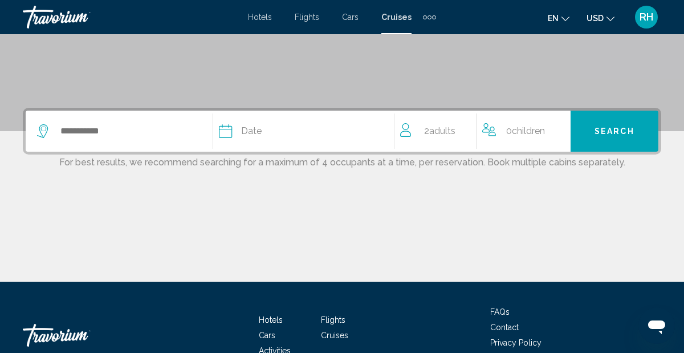
scroll to position [213, 0]
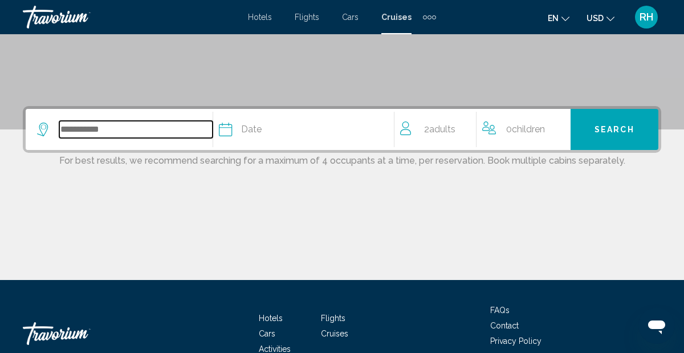
click at [88, 135] on input "Search widget" at bounding box center [135, 129] width 153 height 17
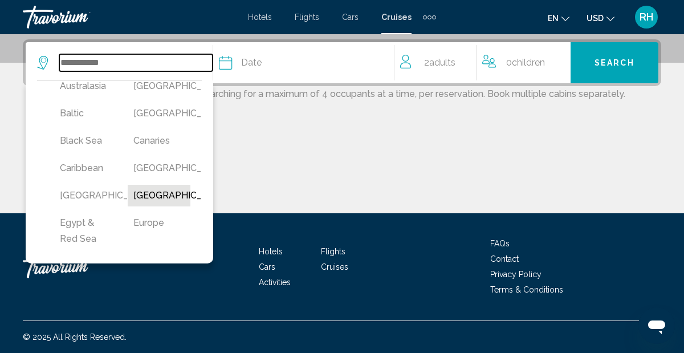
scroll to position [102, 0]
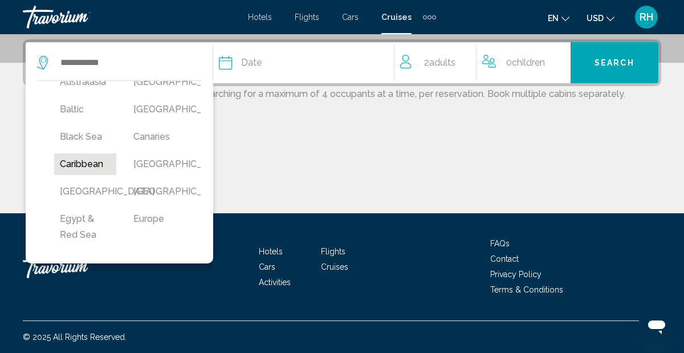
click at [99, 165] on button "Caribbean" at bounding box center [85, 164] width 62 height 22
type input "*********"
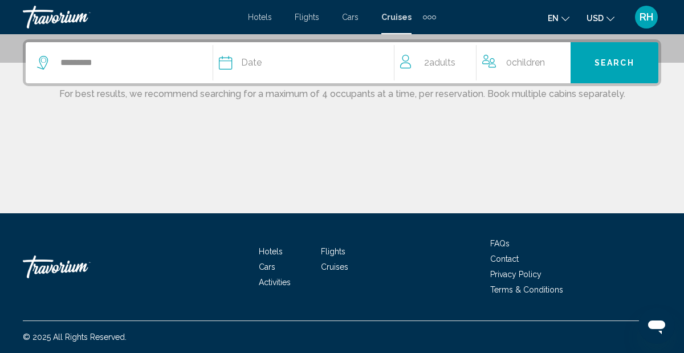
click at [244, 68] on span "Date" at bounding box center [251, 63] width 21 height 16
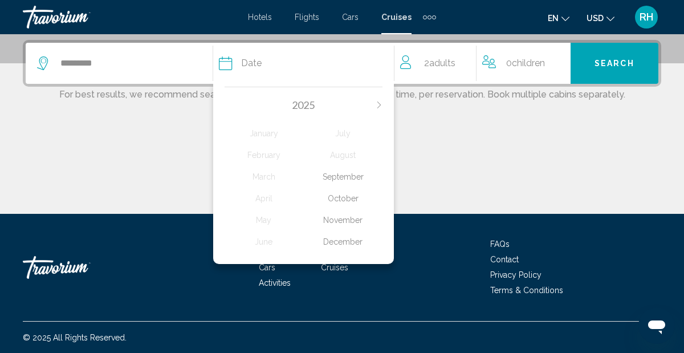
scroll to position [279, 0]
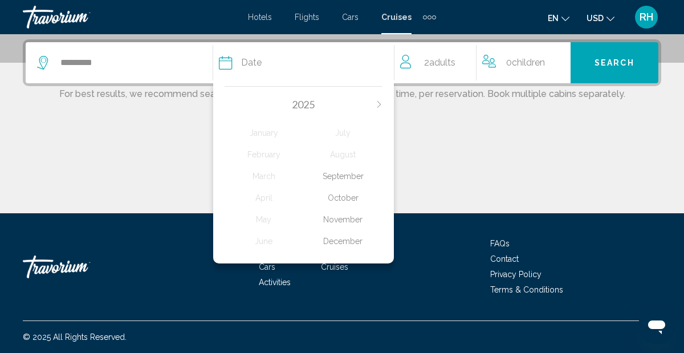
click at [379, 103] on icon "Next month" at bounding box center [378, 104] width 7 height 7
click at [253, 154] on div "February" at bounding box center [263, 154] width 79 height 21
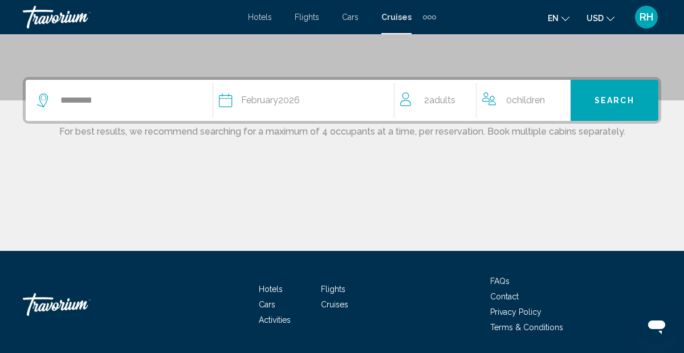
scroll to position [240, 0]
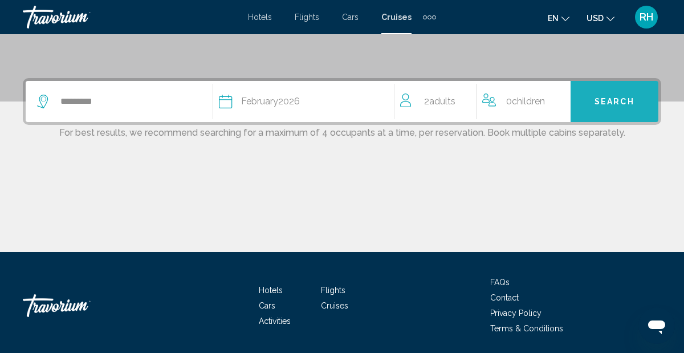
click at [607, 102] on span "Search" at bounding box center [614, 101] width 40 height 9
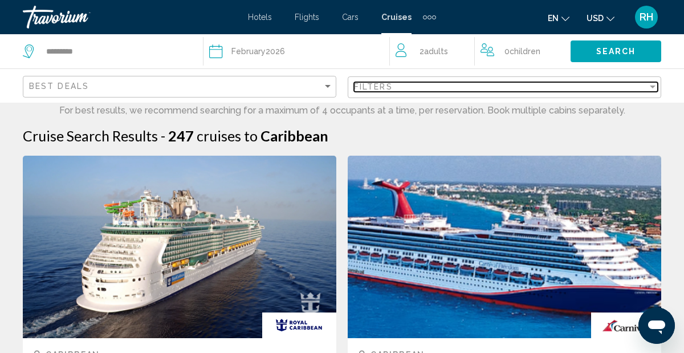
click at [654, 87] on div "Filter" at bounding box center [653, 86] width 6 height 3
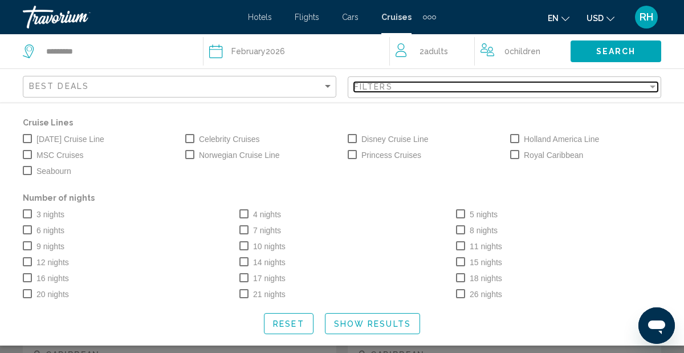
scroll to position [2, 0]
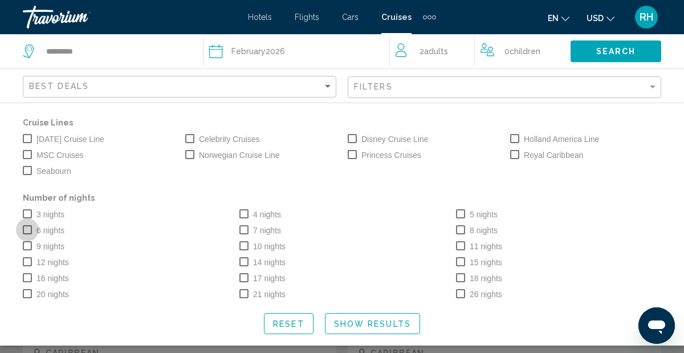
click at [28, 232] on span "Search widget" at bounding box center [27, 229] width 9 height 9
click at [246, 215] on span "Search widget" at bounding box center [243, 213] width 9 height 9
click at [462, 215] on span "Search widget" at bounding box center [460, 213] width 9 height 9
click at [516, 155] on span "Search widget" at bounding box center [514, 154] width 9 height 9
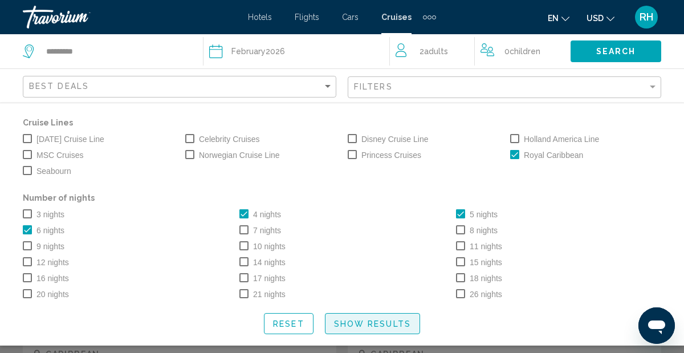
click at [399, 325] on span "Show Results" at bounding box center [372, 323] width 77 height 9
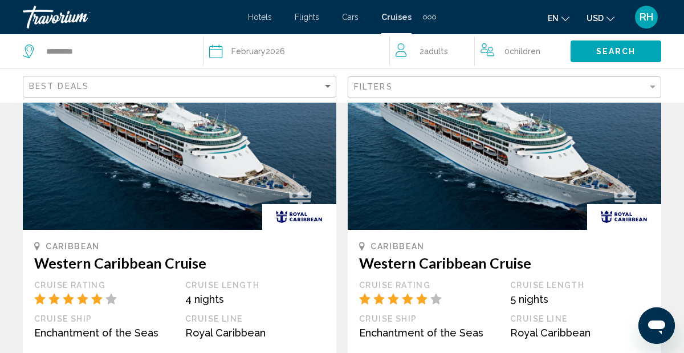
scroll to position [1087, 0]
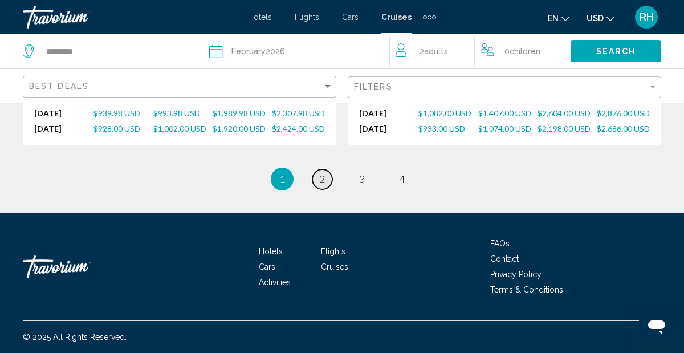
click at [324, 181] on span "2" at bounding box center [322, 179] width 6 height 13
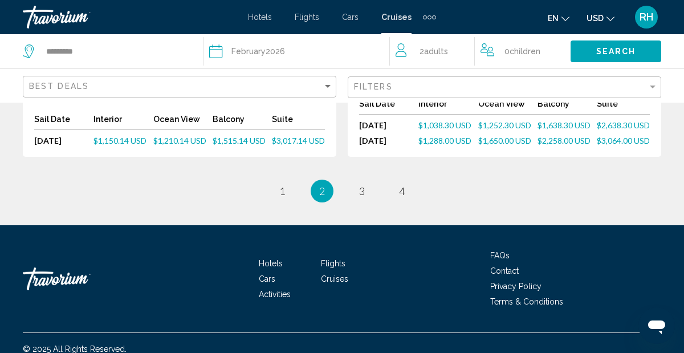
scroll to position [1487, 0]
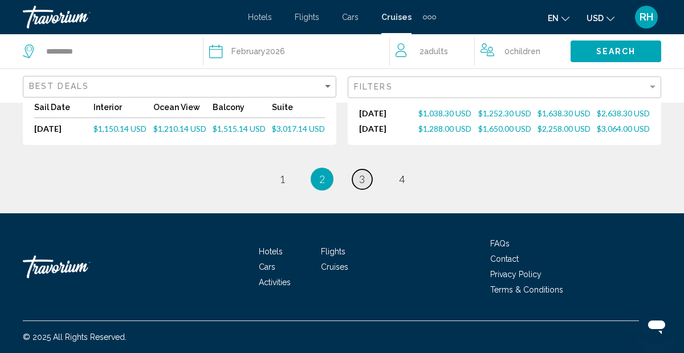
click at [360, 181] on span "3" at bounding box center [362, 179] width 6 height 13
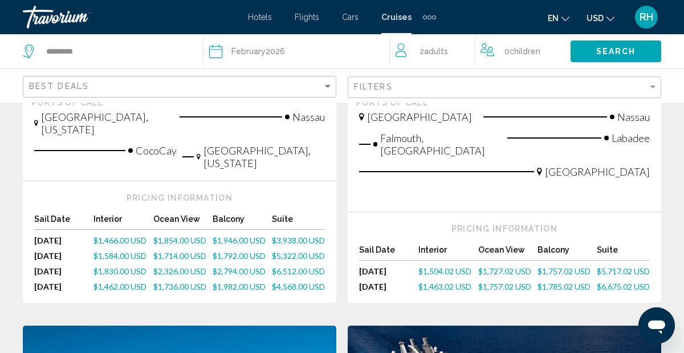
scroll to position [903, 0]
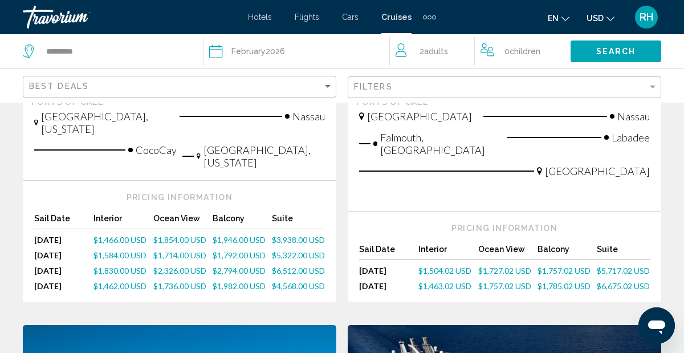
click at [167, 275] on span "$2,326.00 USD" at bounding box center [179, 271] width 53 height 10
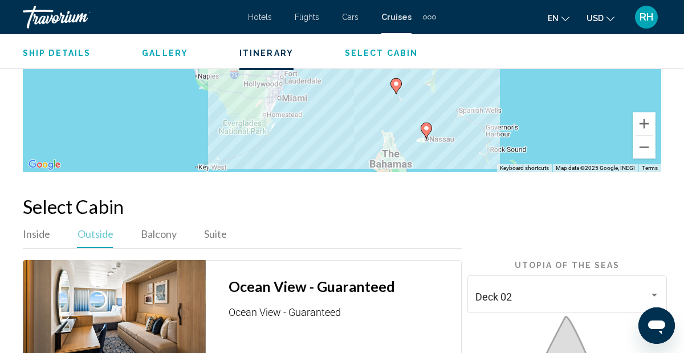
scroll to position [2035, 0]
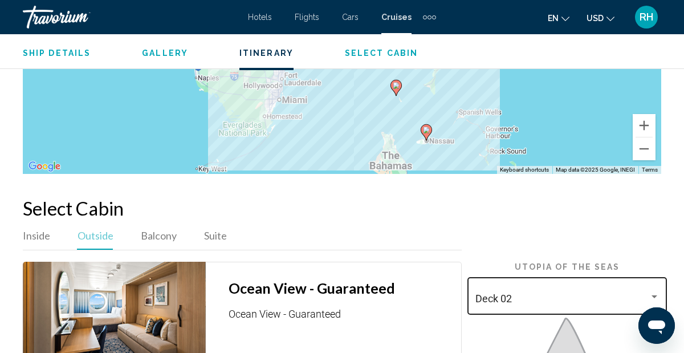
click at [657, 292] on div "Main content" at bounding box center [654, 296] width 10 height 9
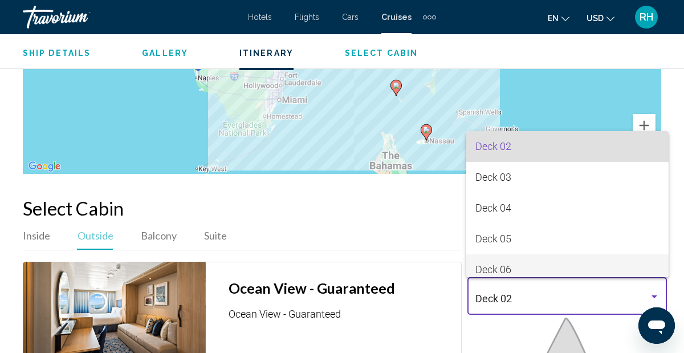
click at [546, 271] on span "Deck 06" at bounding box center [567, 269] width 184 height 31
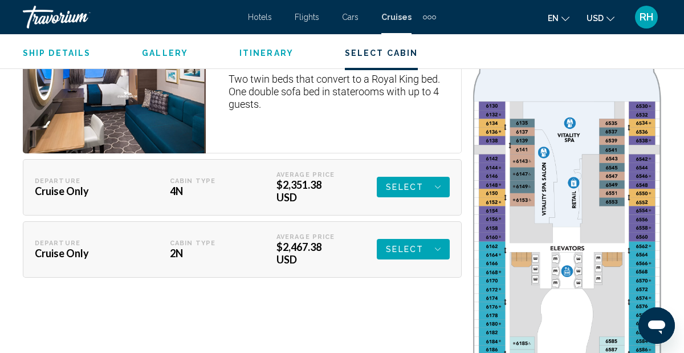
scroll to position [2468, 0]
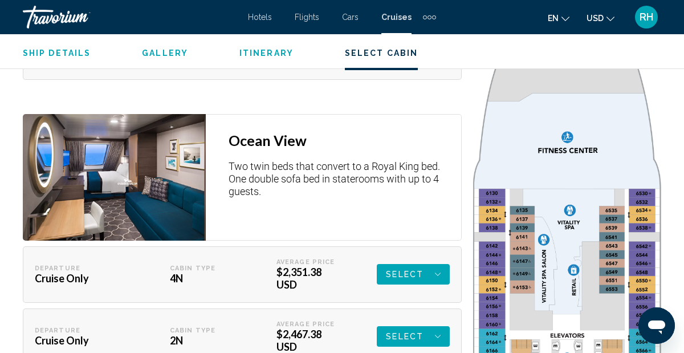
scroll to position [2379, 0]
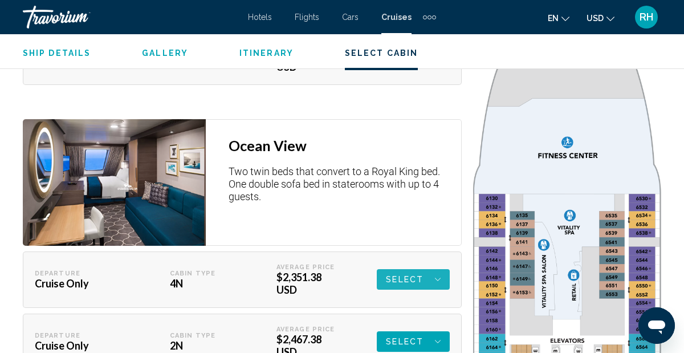
click at [439, 272] on icon "Main content" at bounding box center [438, 279] width 6 height 14
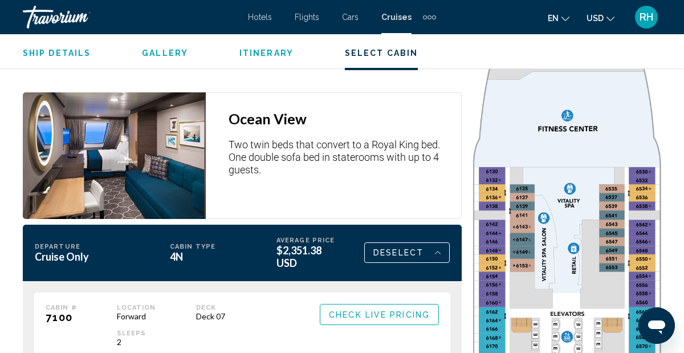
scroll to position [2406, 0]
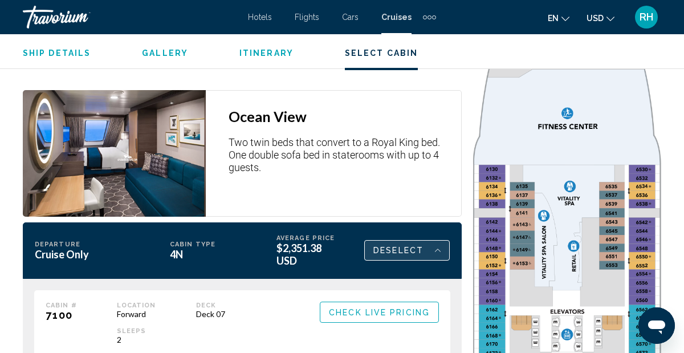
click at [439, 243] on icon "Main content" at bounding box center [438, 250] width 6 height 14
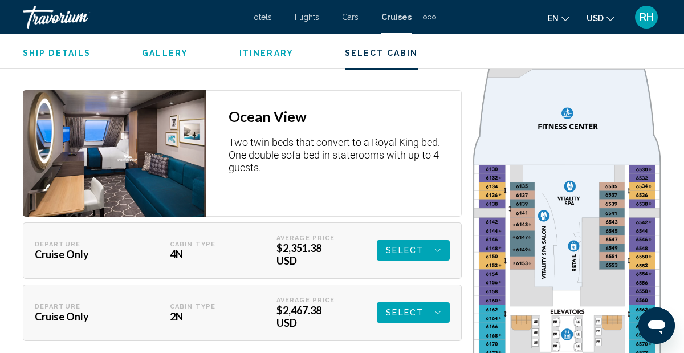
scroll to position [2404, 0]
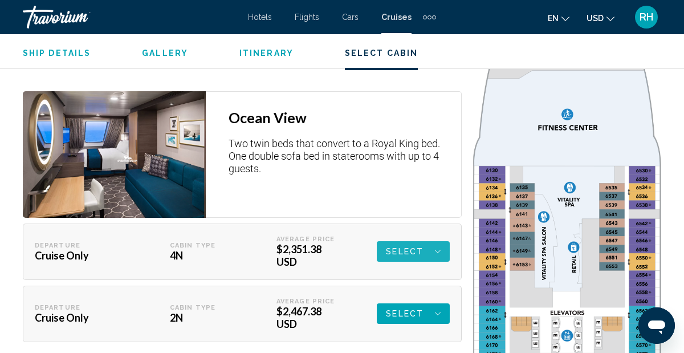
click at [435, 244] on icon "Main content" at bounding box center [438, 251] width 6 height 14
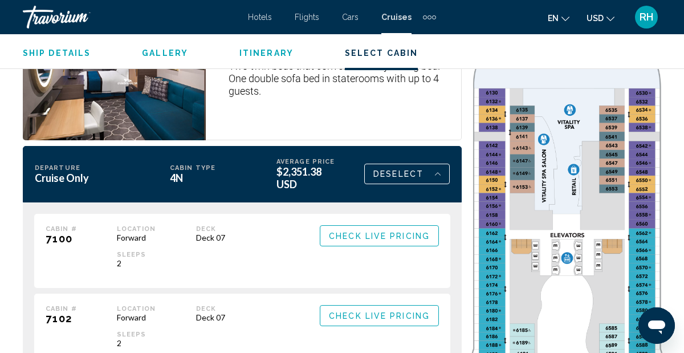
scroll to position [2482, 0]
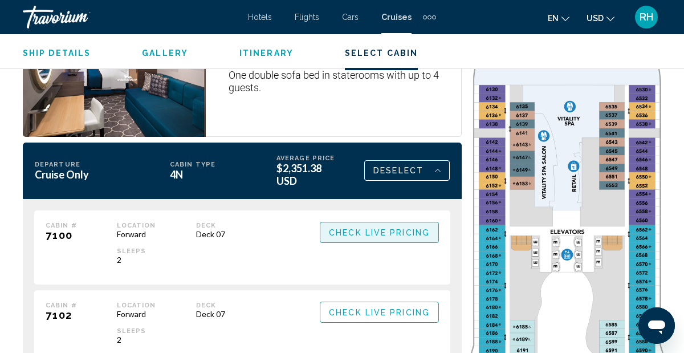
click at [379, 228] on span "Check Live Pricing" at bounding box center [379, 232] width 101 height 9
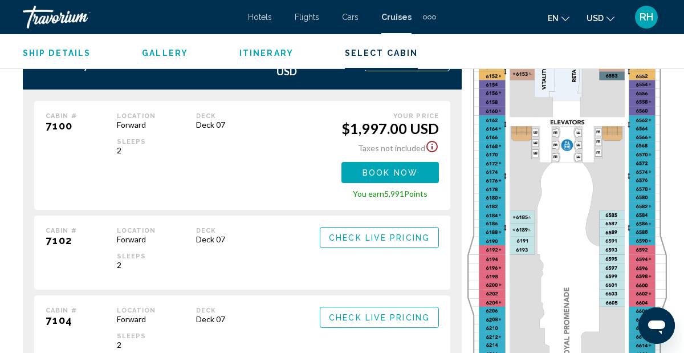
scroll to position [2592, 0]
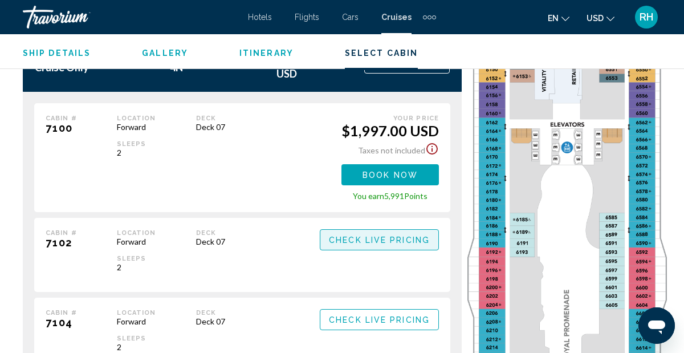
click at [406, 235] on span "Check Live Pricing" at bounding box center [379, 239] width 101 height 9
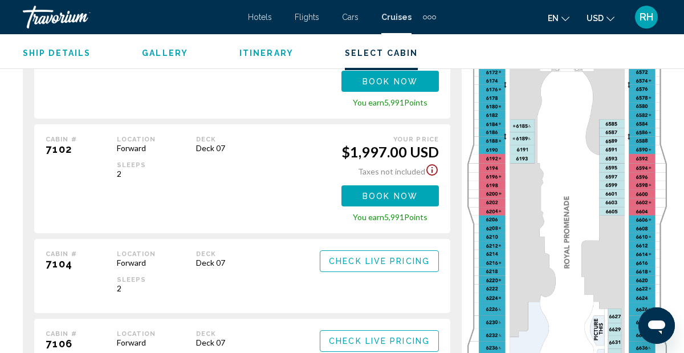
scroll to position [2686, 0]
click at [424, 256] on span "Check Live Pricing" at bounding box center [379, 260] width 101 height 9
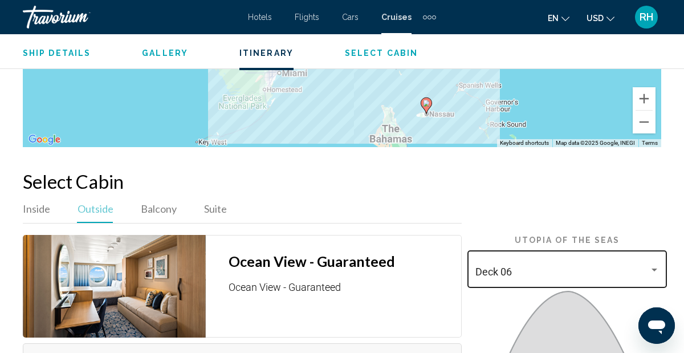
scroll to position [2061, 0]
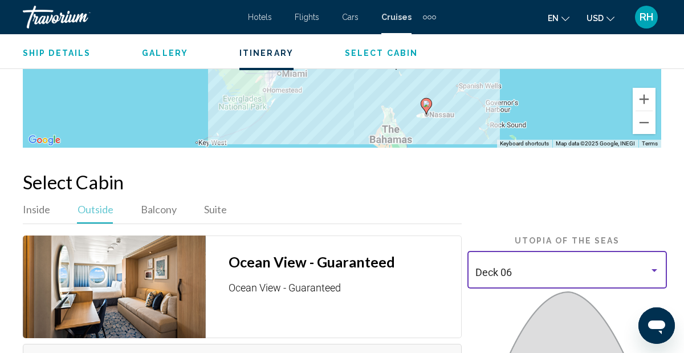
click at [656, 266] on div "Main content" at bounding box center [654, 270] width 10 height 9
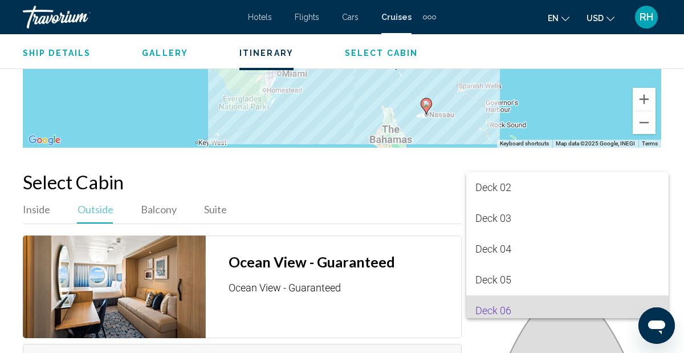
scroll to position [66, 0]
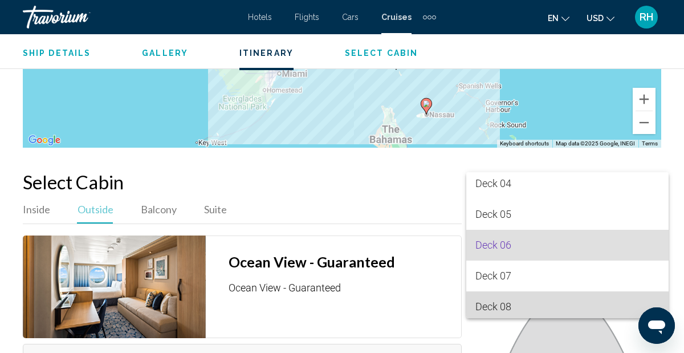
click at [579, 307] on span "Deck 08" at bounding box center [567, 306] width 184 height 31
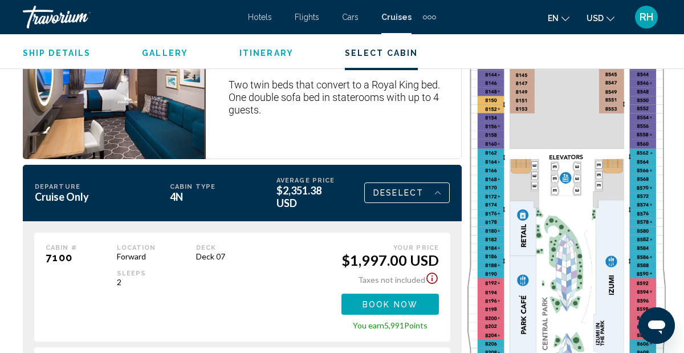
scroll to position [2461, 0]
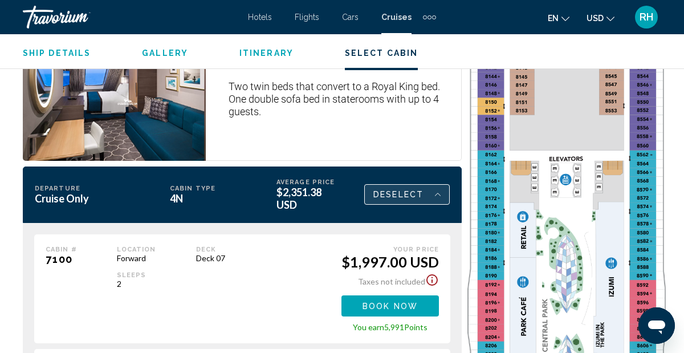
click at [435, 187] on icon "Main content" at bounding box center [438, 194] width 6 height 14
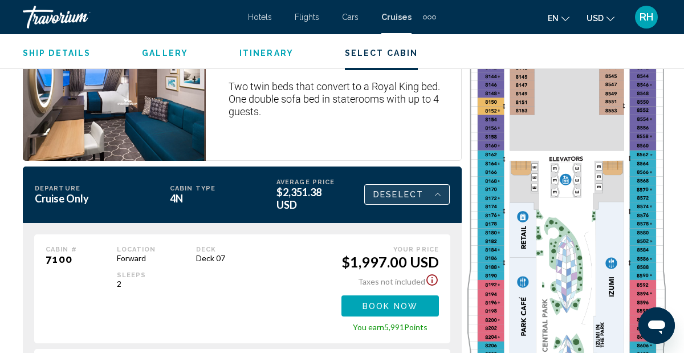
click at [435, 187] on icon "Main content" at bounding box center [438, 194] width 6 height 14
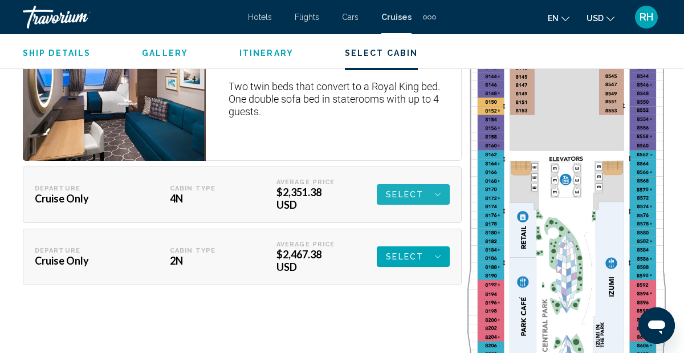
click at [435, 187] on icon "Main content" at bounding box center [438, 194] width 6 height 14
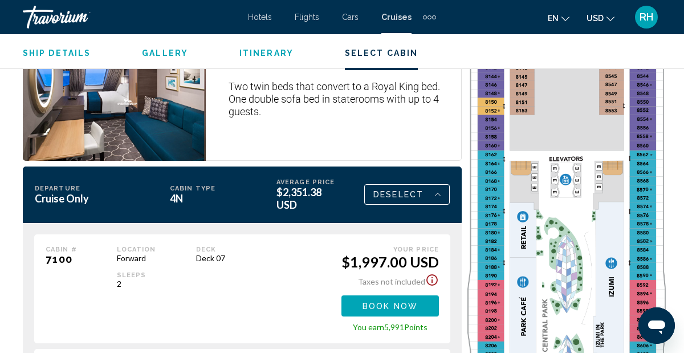
click at [439, 193] on icon "Main content" at bounding box center [438, 194] width 6 height 3
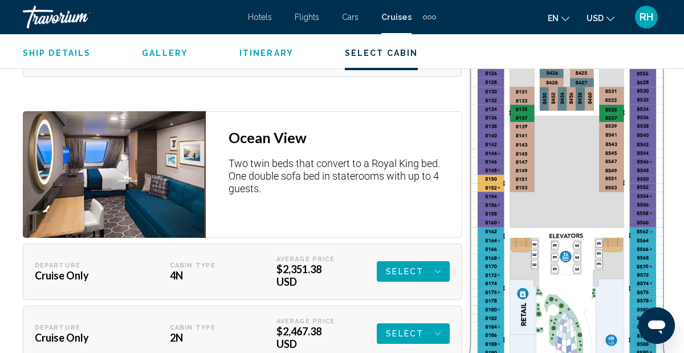
scroll to position [2388, 0]
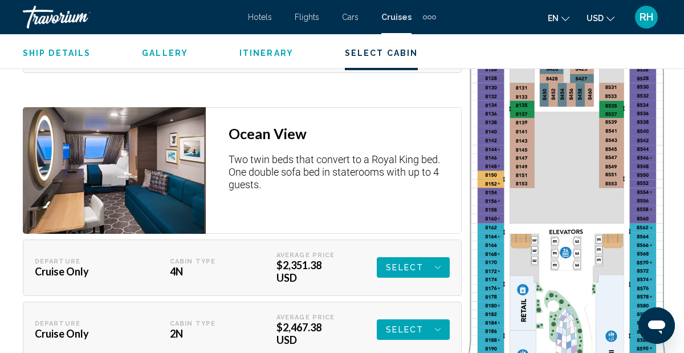
click at [441, 55] on button "Select" at bounding box center [413, 45] width 73 height 21
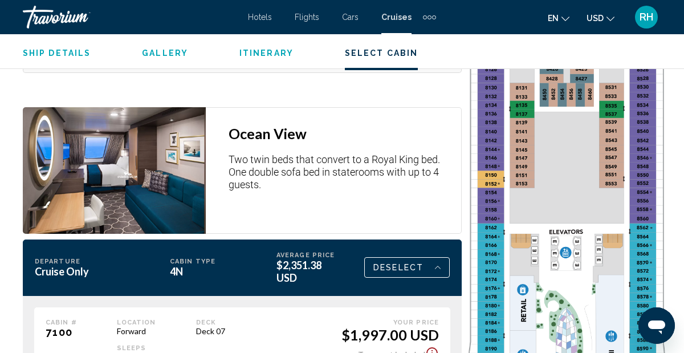
scroll to position [2385, 0]
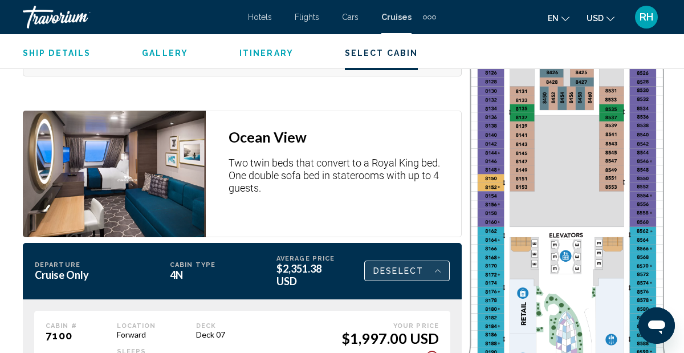
click at [435, 264] on icon "Main content" at bounding box center [438, 271] width 6 height 14
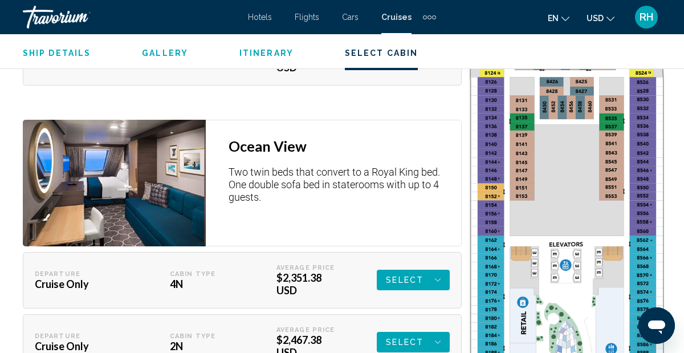
scroll to position [2375, 0]
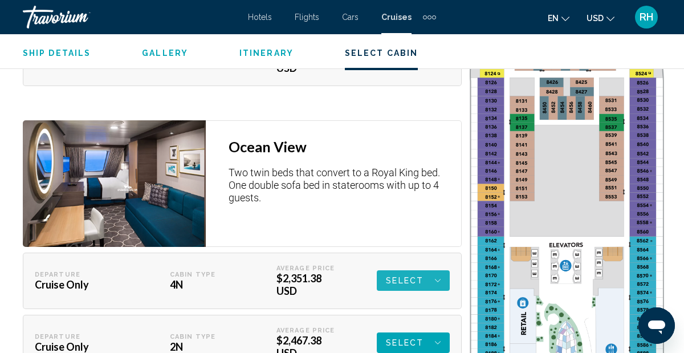
click at [419, 270] on span "Select" at bounding box center [405, 280] width 38 height 21
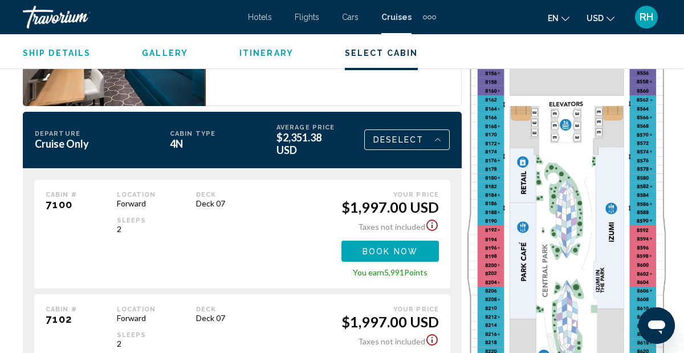
scroll to position [2514, 0]
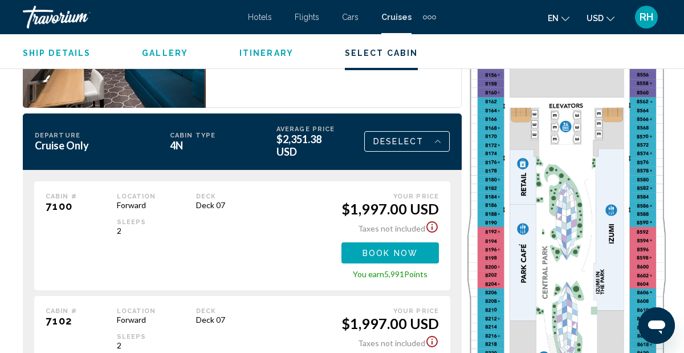
click at [432, 220] on icon "Show Taxes and Fees disclaimer" at bounding box center [432, 227] width 14 height 14
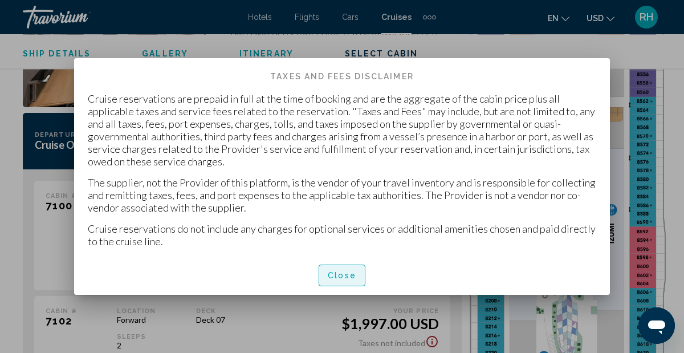
click at [345, 276] on span "Close" at bounding box center [342, 275] width 28 height 9
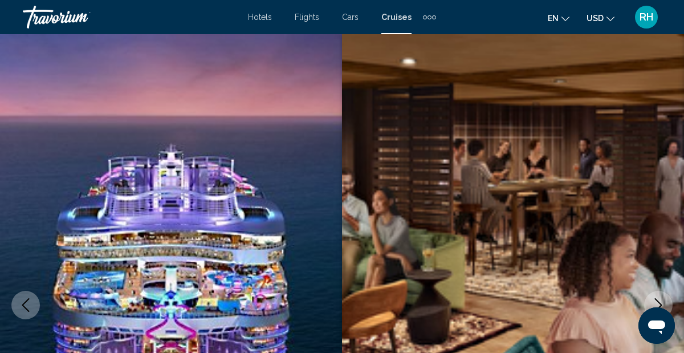
scroll to position [2514, 0]
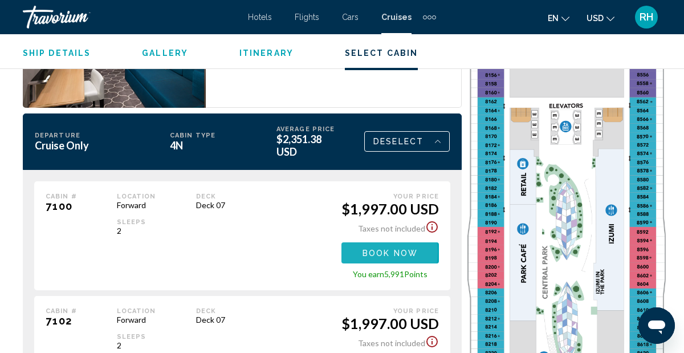
click at [370, 248] on span "Book now" at bounding box center [389, 252] width 55 height 9
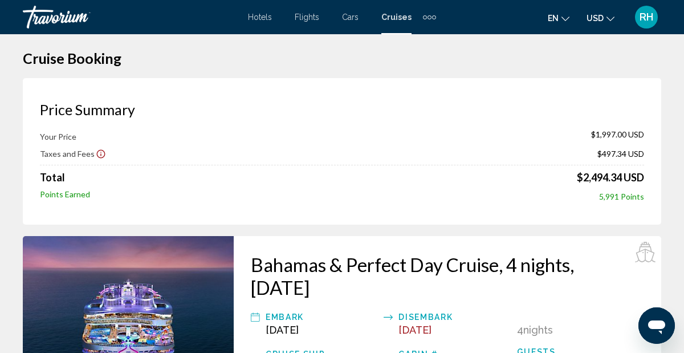
scroll to position [10, 0]
